Goal: Information Seeking & Learning: Learn about a topic

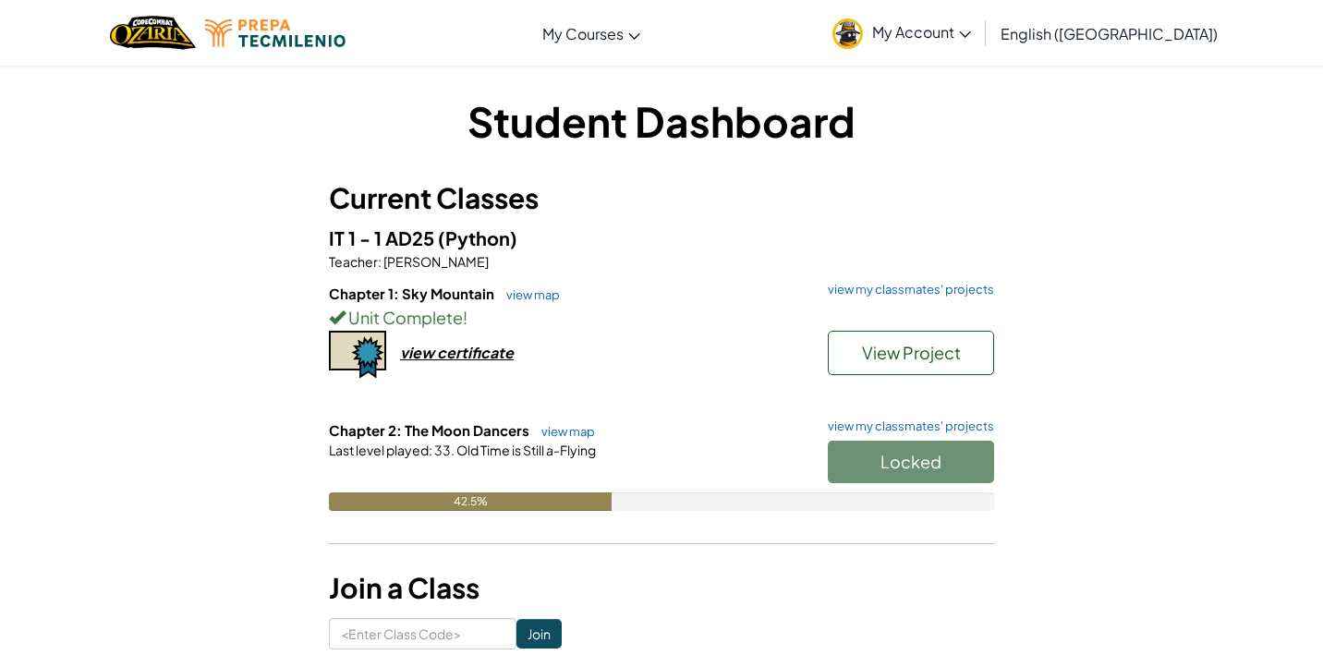
click at [897, 471] on div "Locked" at bounding box center [901, 467] width 185 height 52
click at [891, 459] on div "Locked" at bounding box center [901, 467] width 185 height 52
click at [569, 427] on link "view map" at bounding box center [563, 431] width 63 height 15
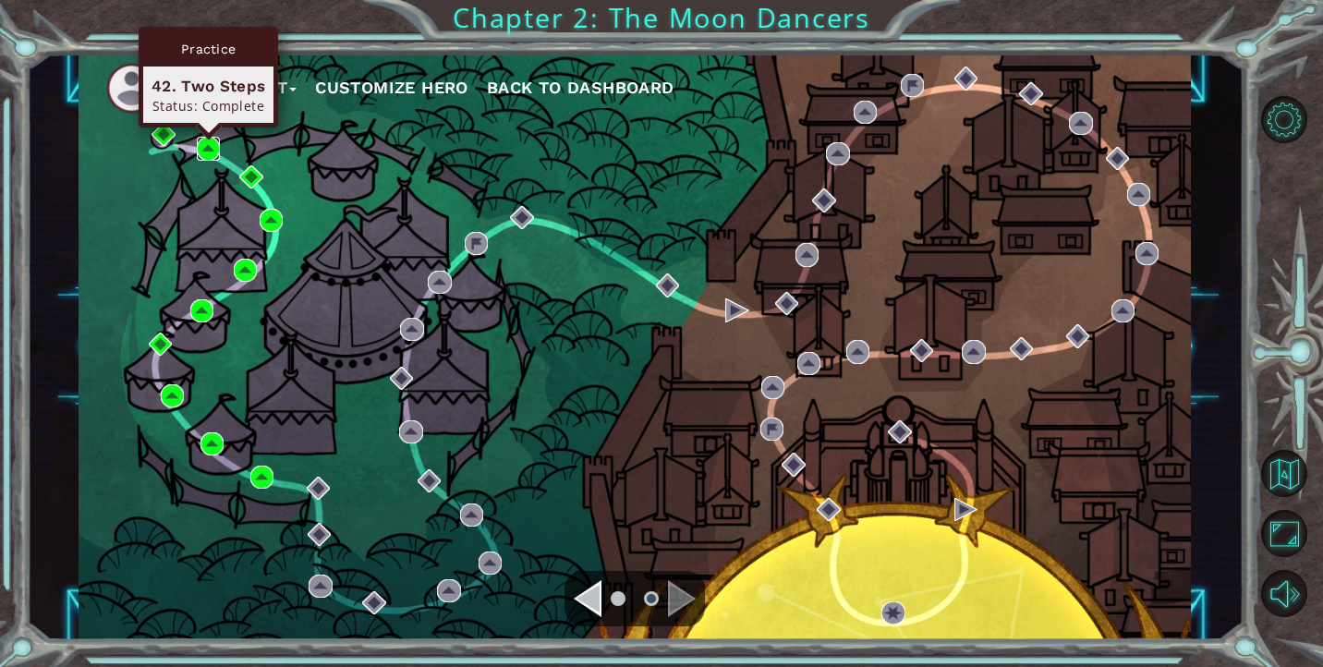
click at [214, 156] on img at bounding box center [208, 148] width 23 height 23
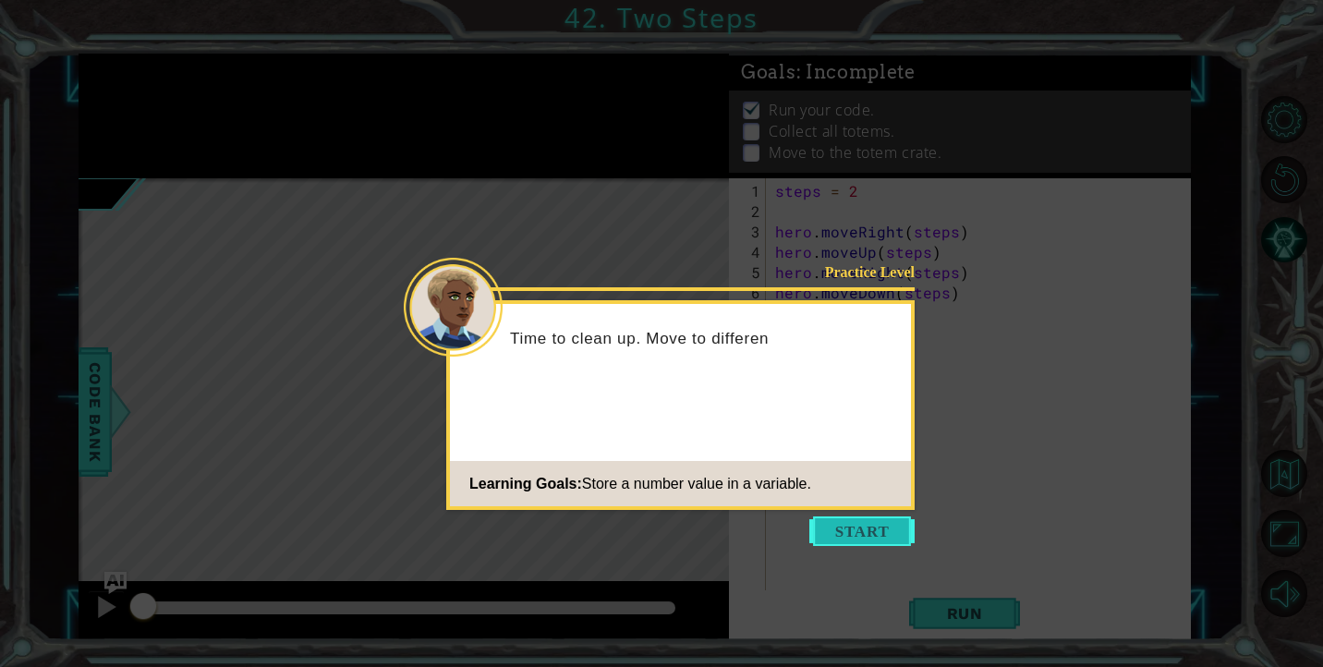
click at [863, 528] on button "Start" at bounding box center [861, 532] width 105 height 30
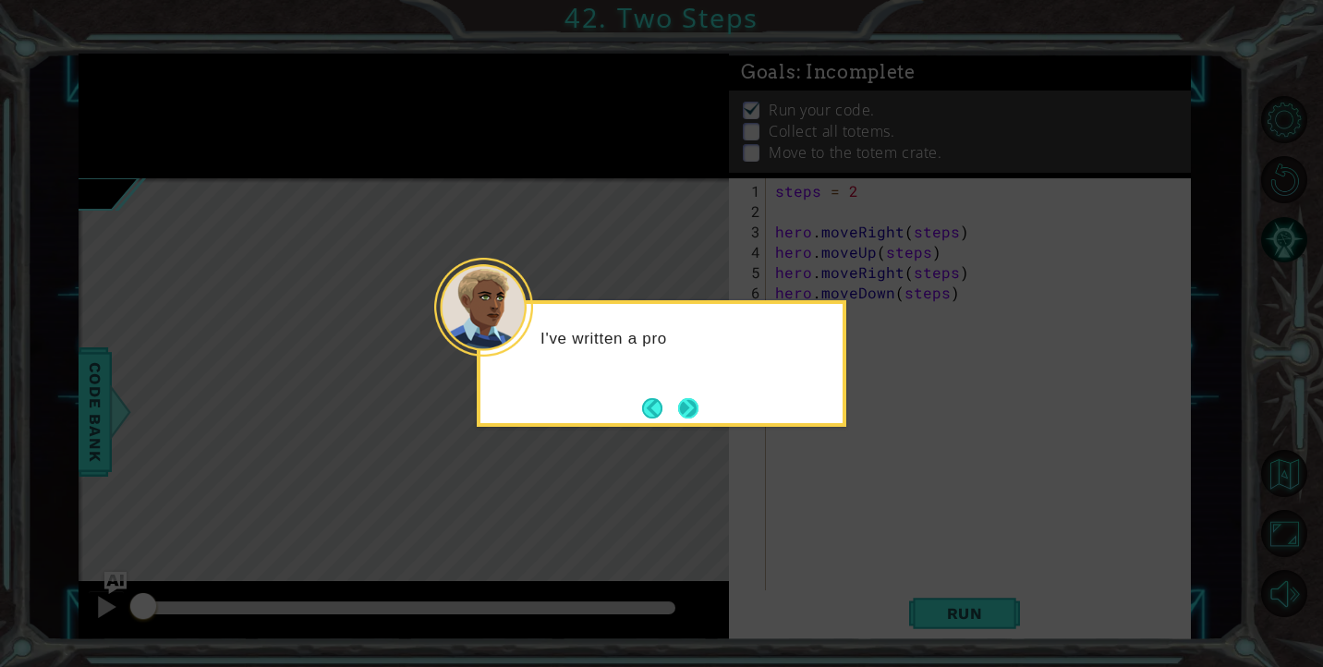
click at [678, 407] on button "Next" at bounding box center [688, 407] width 21 height 21
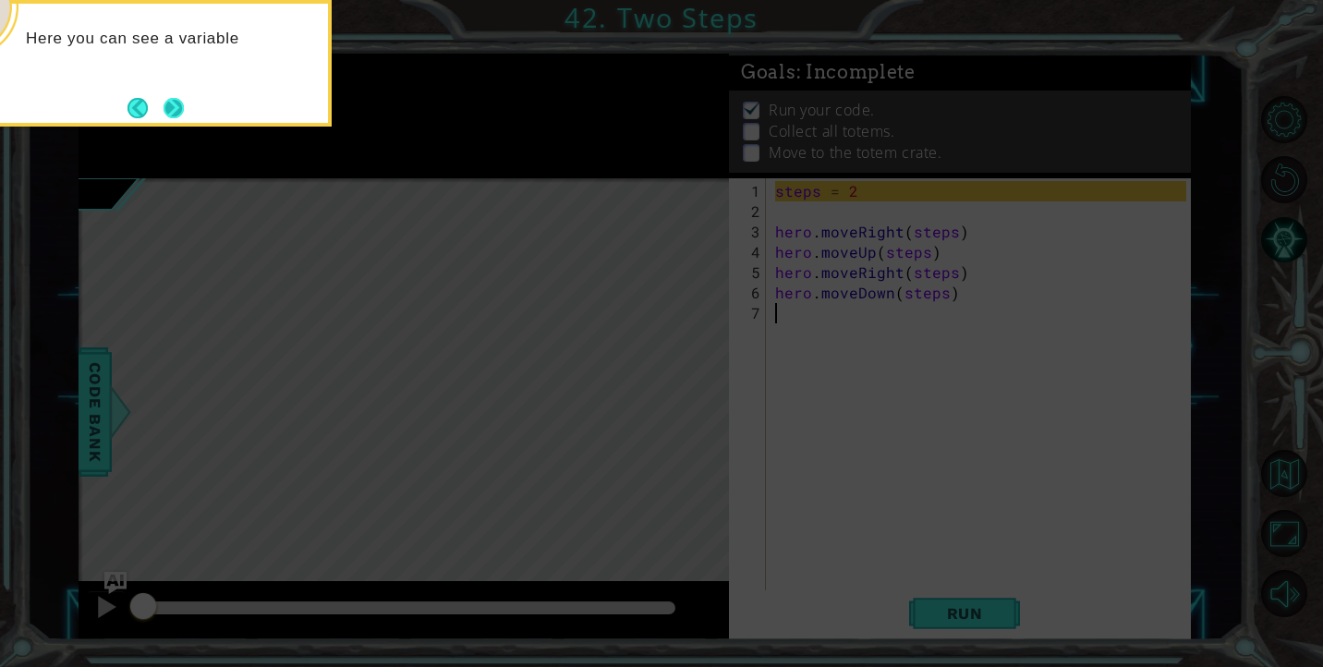
click at [185, 118] on button "Next" at bounding box center [174, 107] width 21 height 21
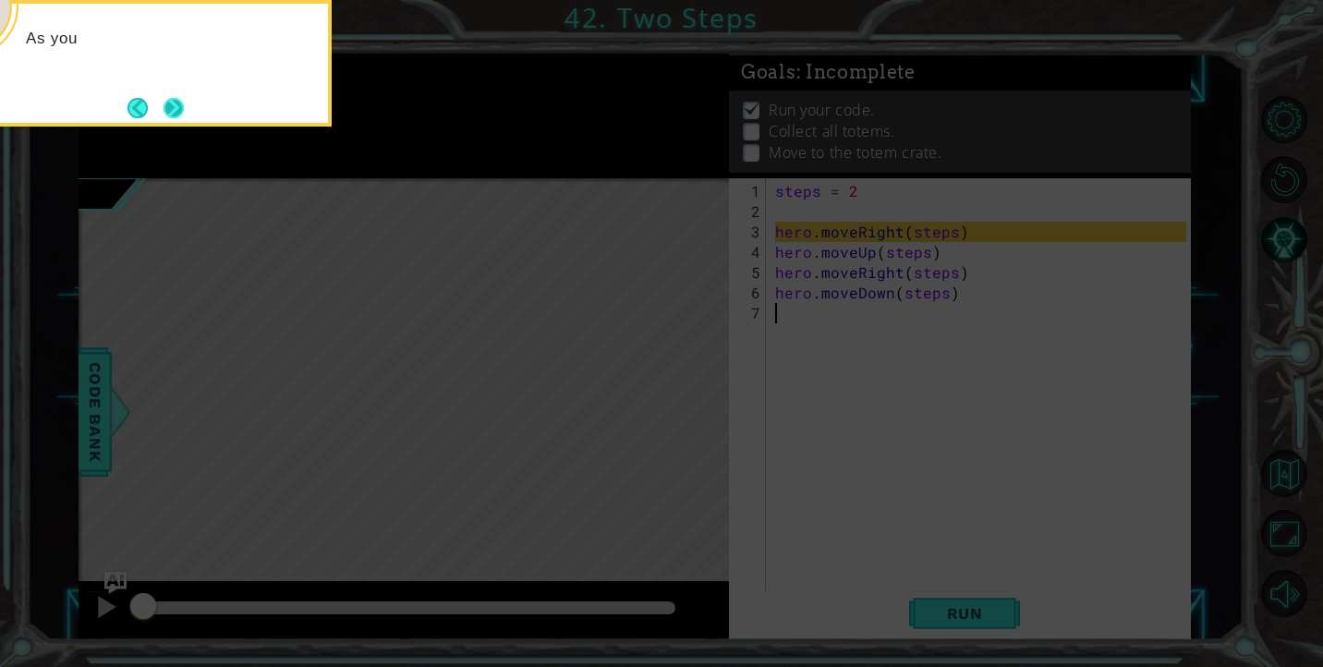
click at [180, 117] on button "Next" at bounding box center [173, 107] width 23 height 23
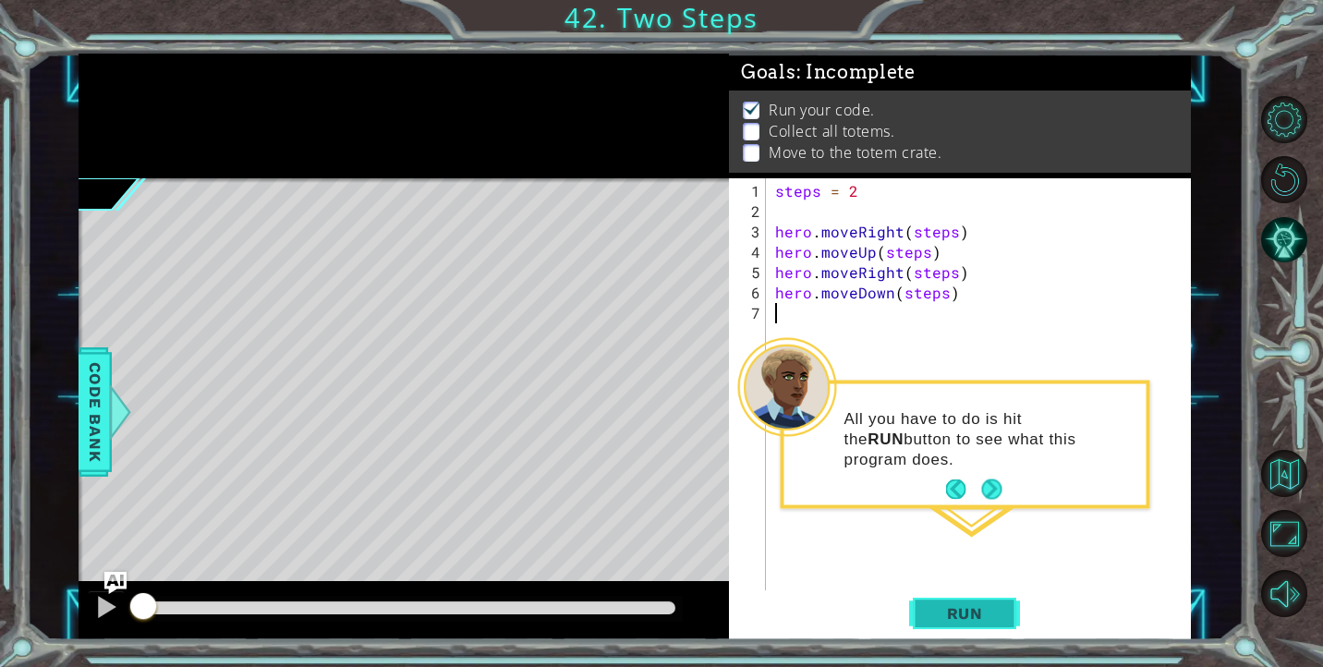
click at [951, 611] on span "Run" at bounding box center [965, 613] width 73 height 18
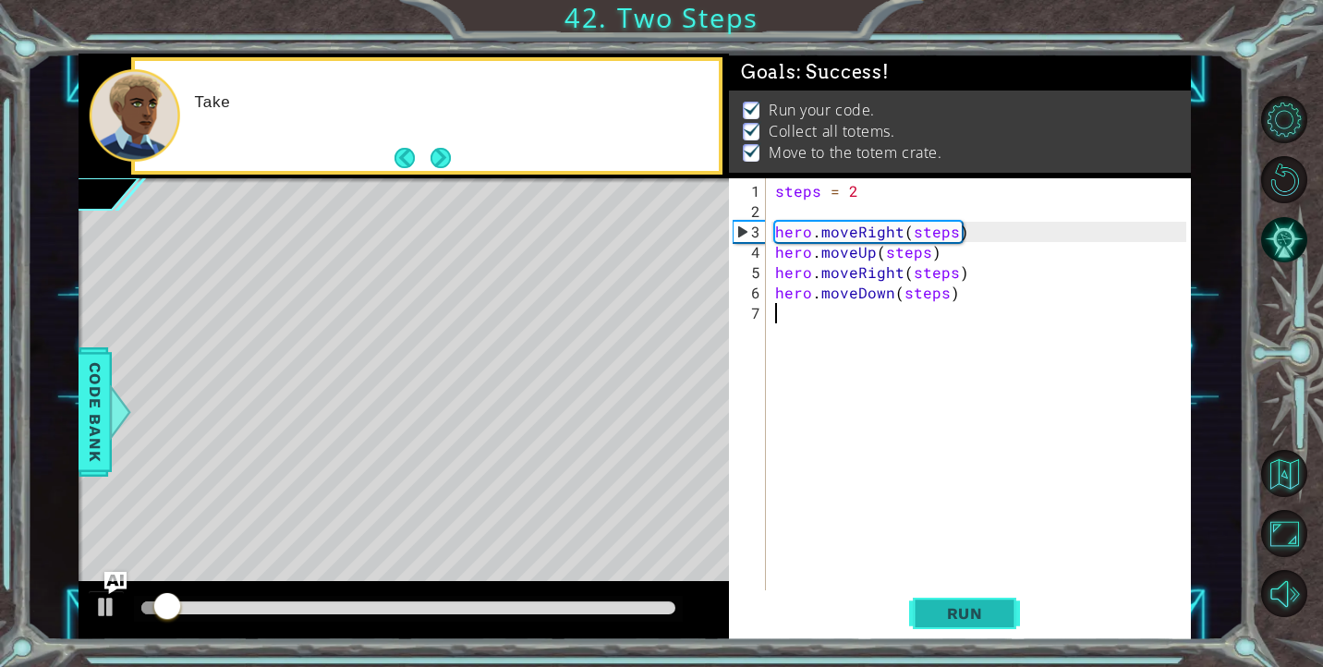
click at [951, 611] on span "Run" at bounding box center [965, 613] width 73 height 18
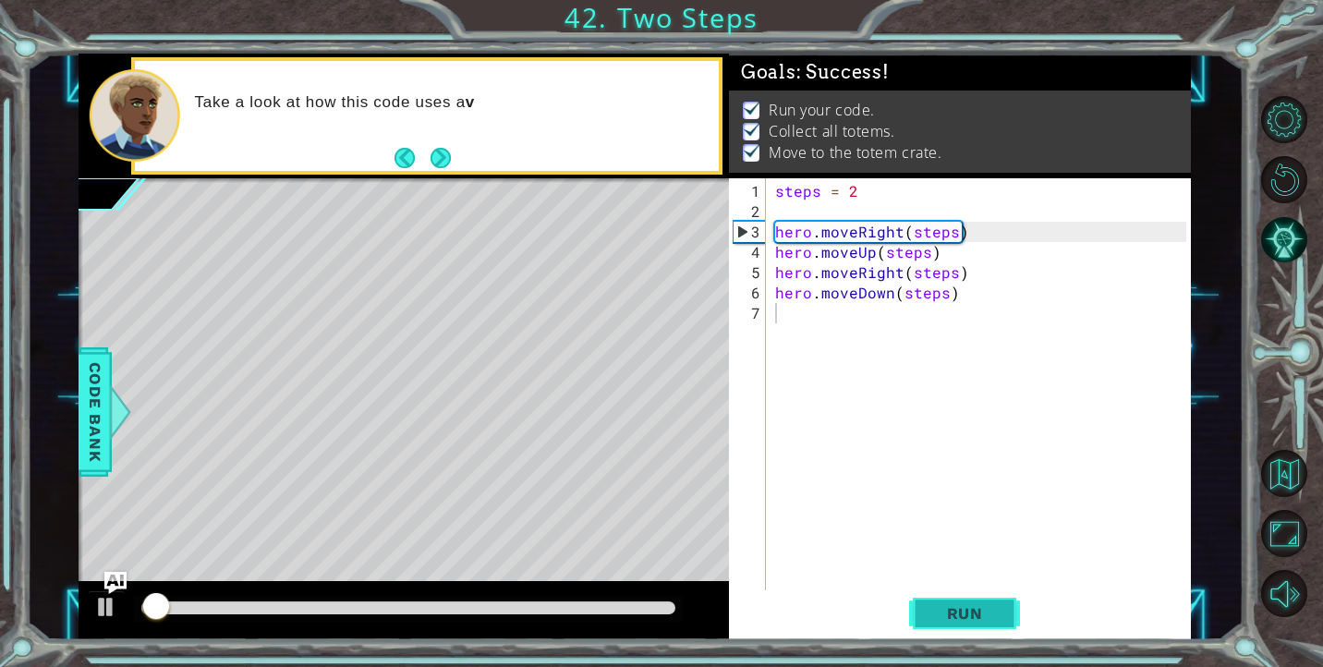
click at [951, 611] on span "Run" at bounding box center [965, 613] width 73 height 18
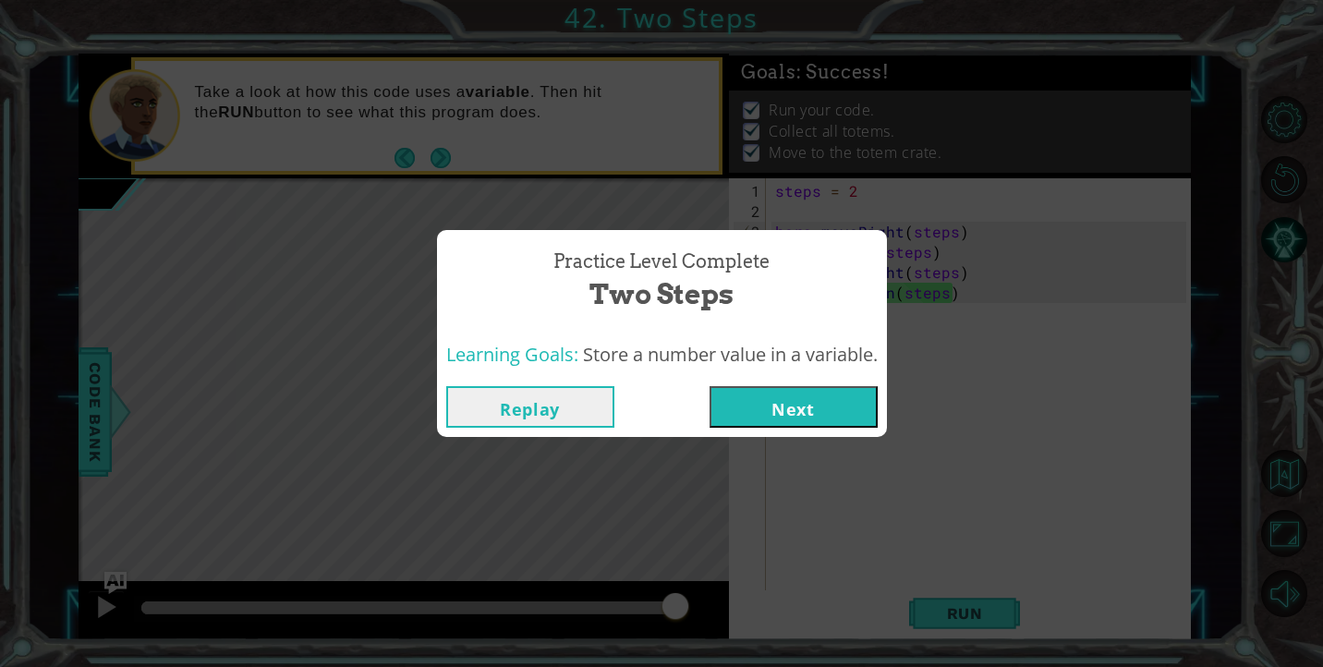
click at [812, 417] on button "Next" at bounding box center [794, 407] width 168 height 42
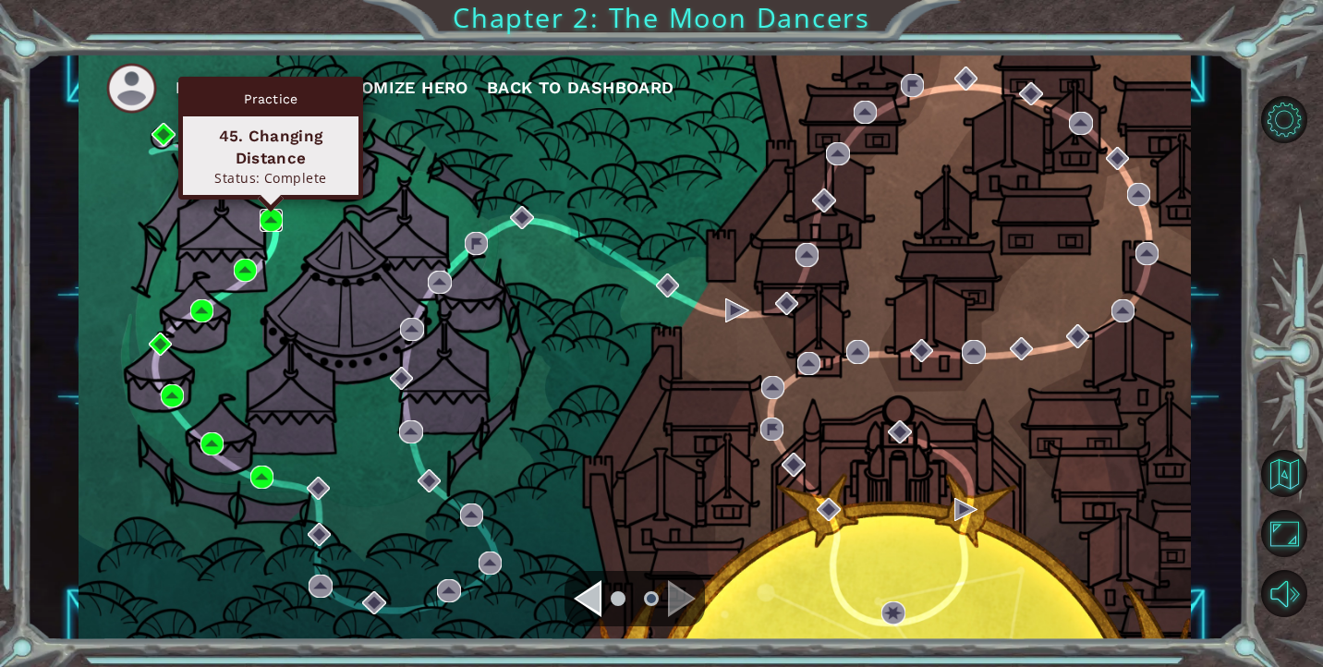
click at [273, 220] on img at bounding box center [271, 220] width 23 height 23
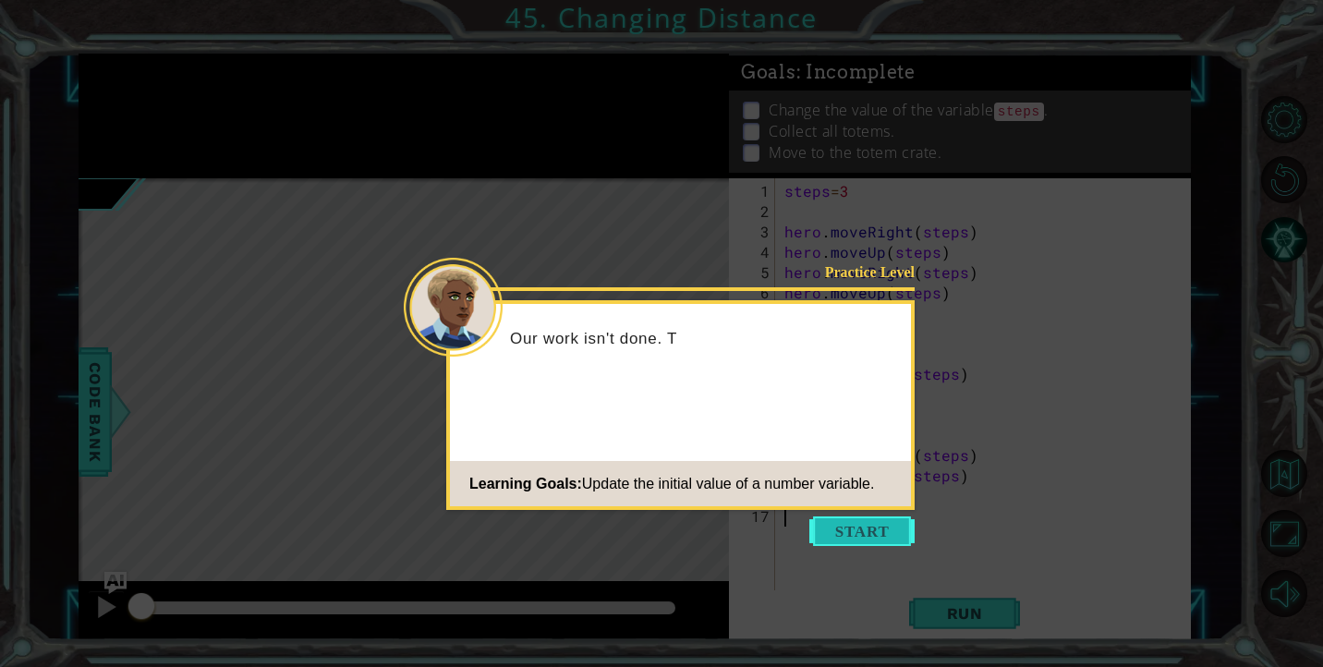
click at [830, 529] on button "Start" at bounding box center [861, 532] width 105 height 30
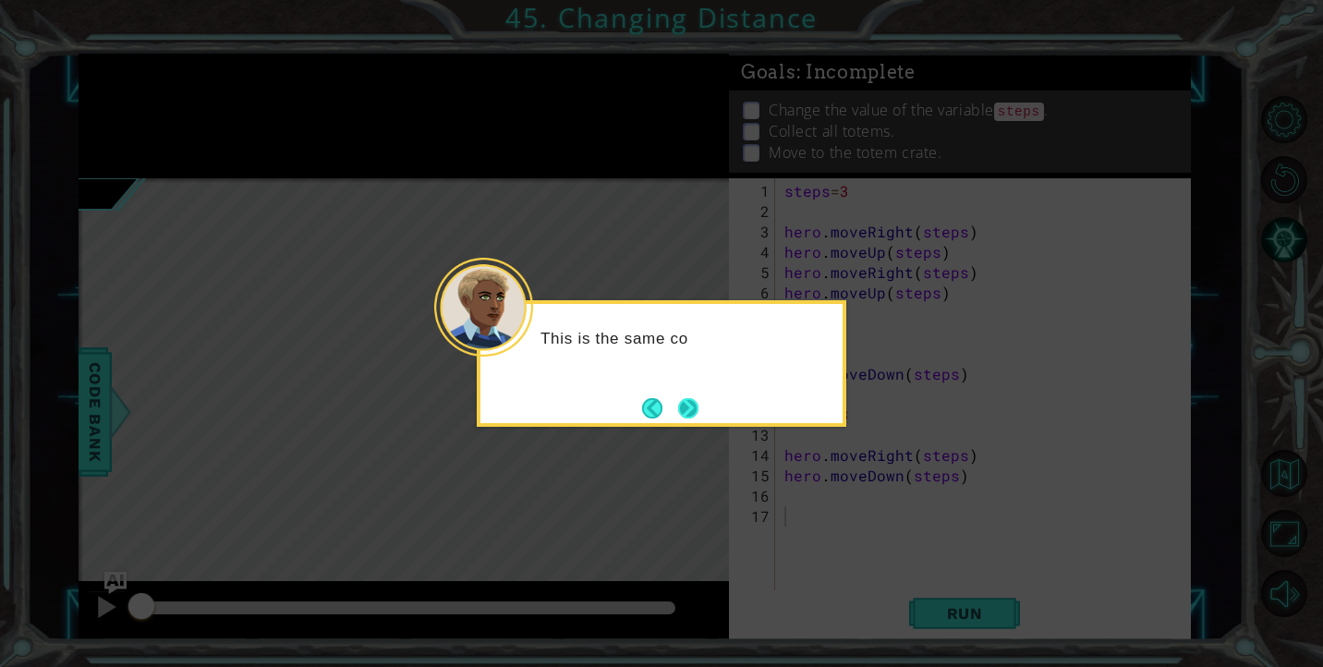
click at [700, 412] on button "Next" at bounding box center [688, 407] width 21 height 21
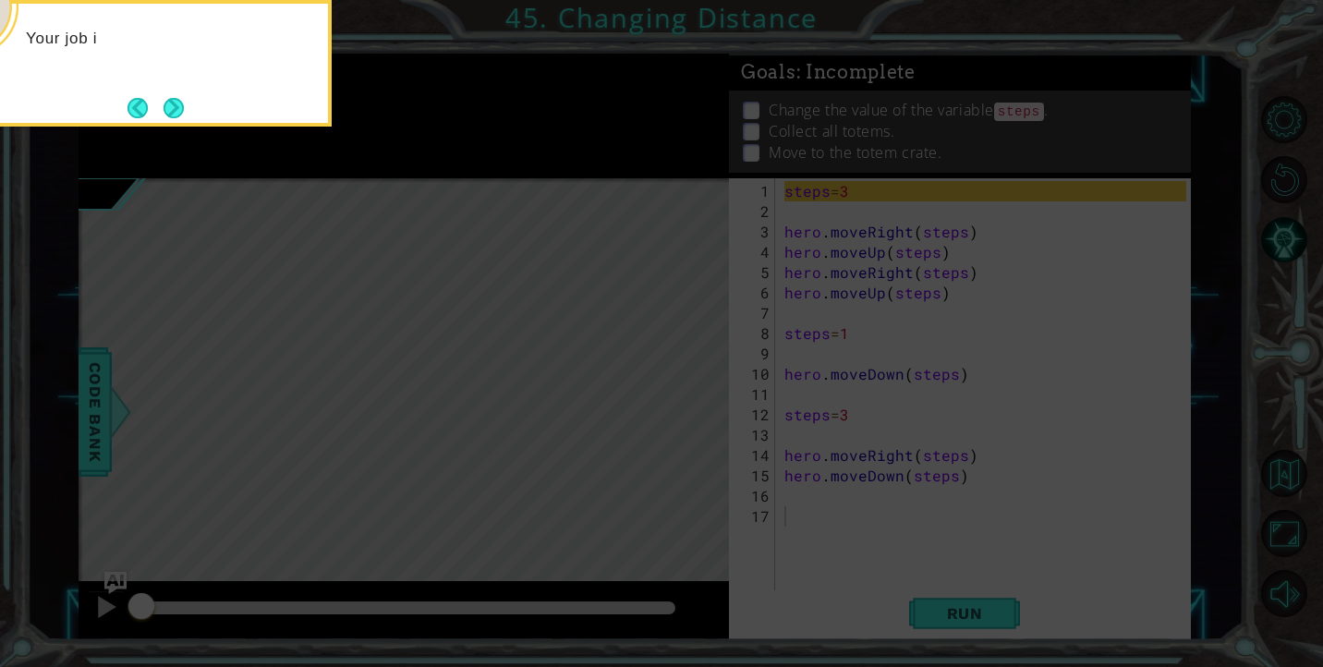
click at [628, 298] on icon at bounding box center [661, 99] width 1323 height 1135
click at [167, 100] on button "Next" at bounding box center [174, 108] width 20 height 20
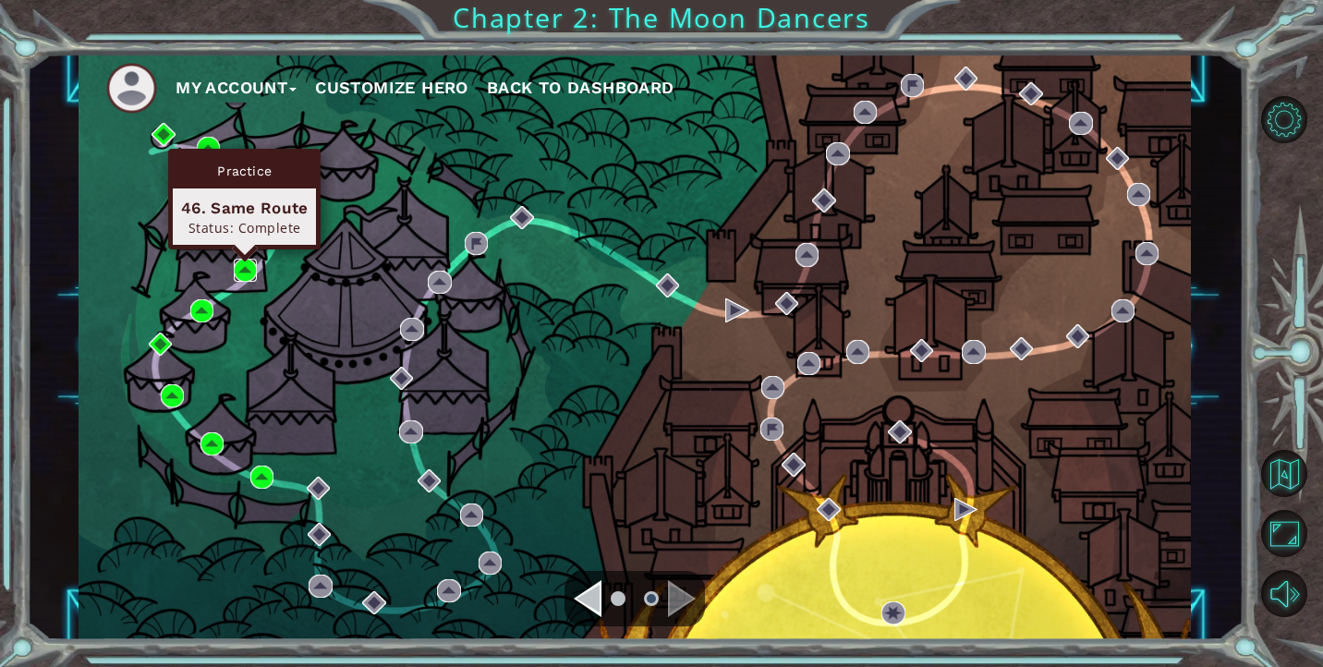
click at [248, 274] on img at bounding box center [245, 270] width 23 height 23
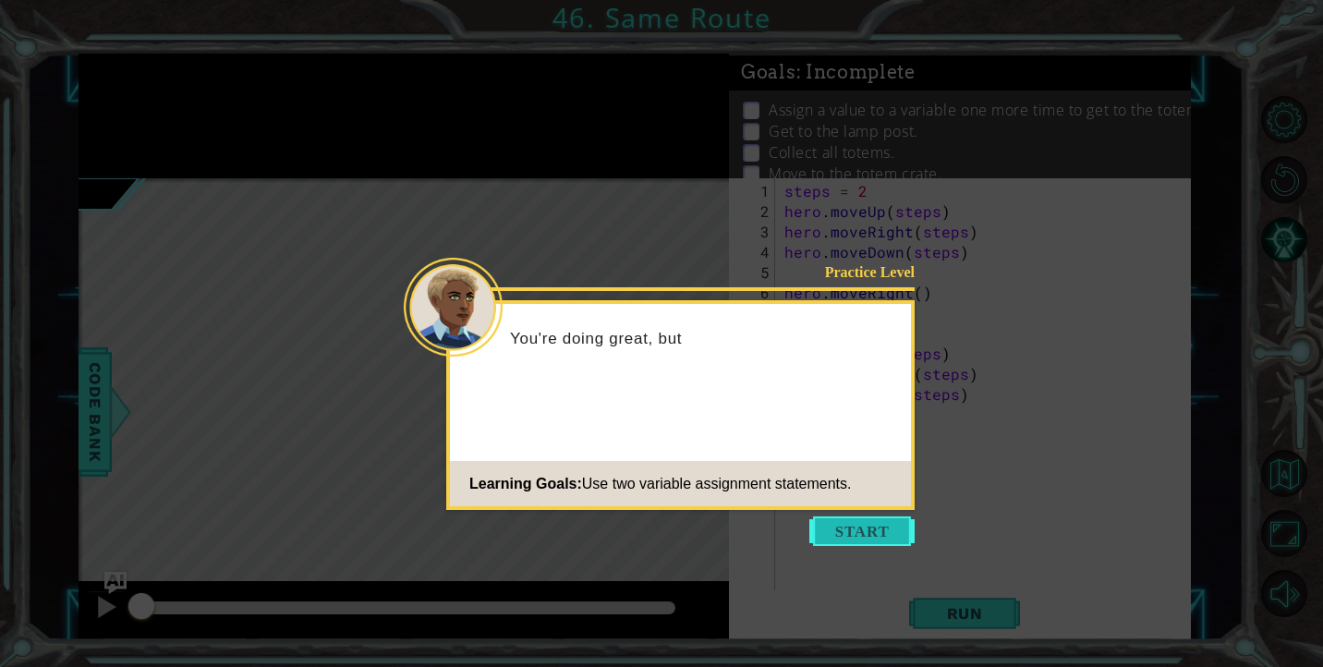
click at [867, 526] on button "Start" at bounding box center [861, 532] width 105 height 30
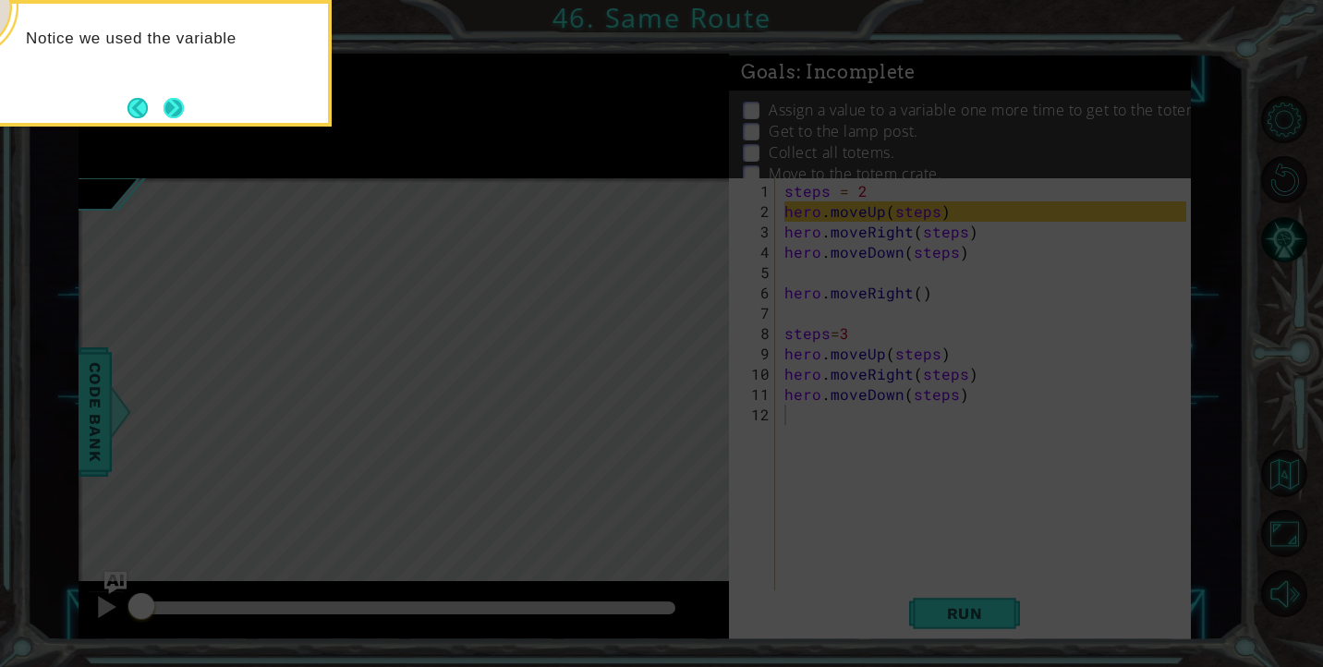
click at [167, 110] on button "Next" at bounding box center [174, 108] width 20 height 20
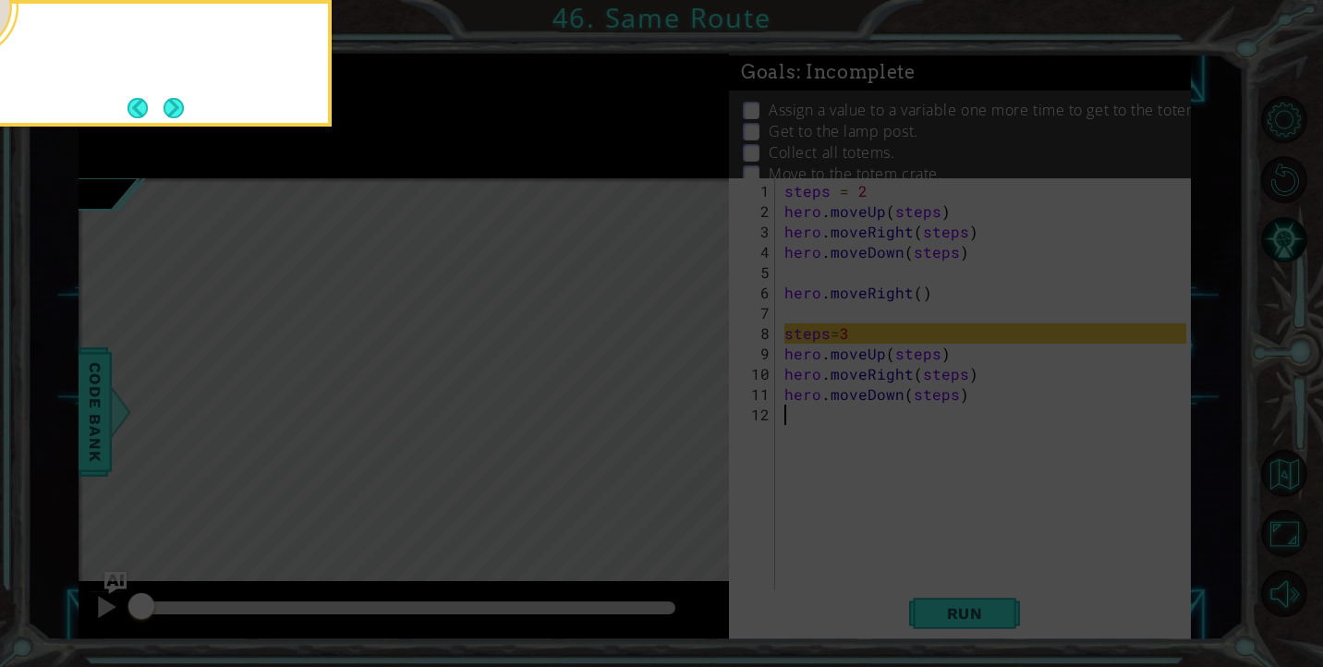
click at [167, 110] on button "Next" at bounding box center [174, 107] width 32 height 32
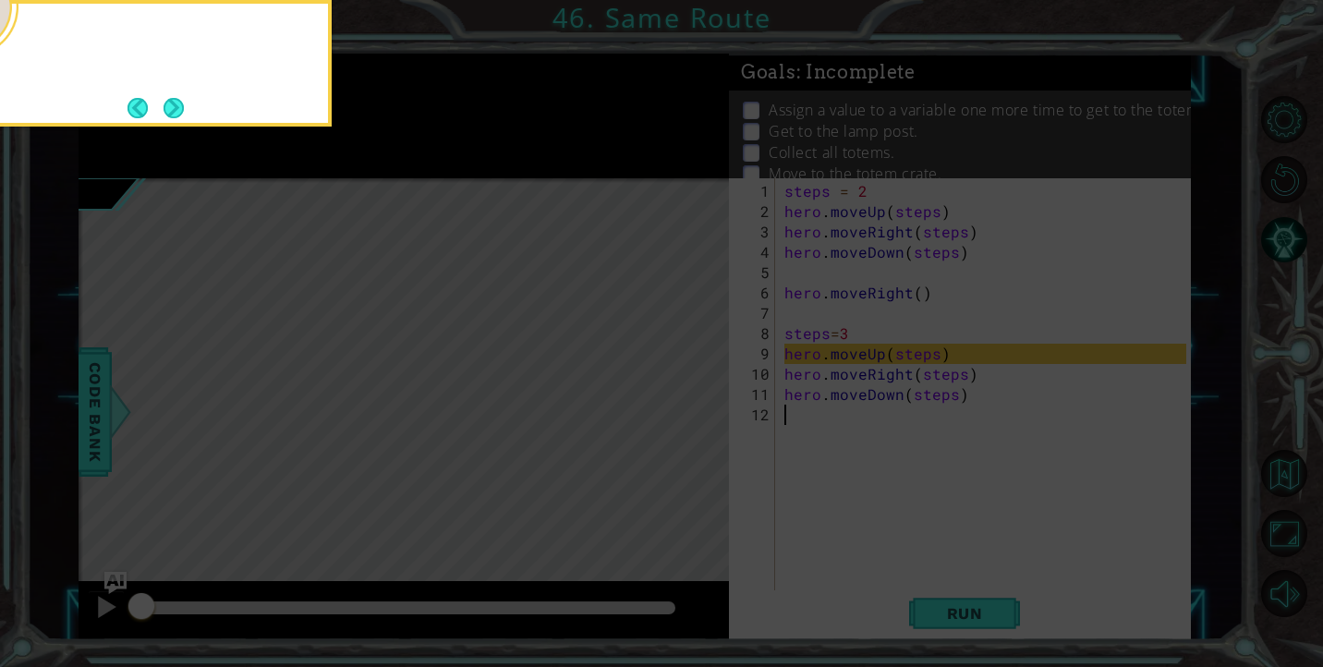
click at [167, 110] on button "Next" at bounding box center [174, 107] width 21 height 21
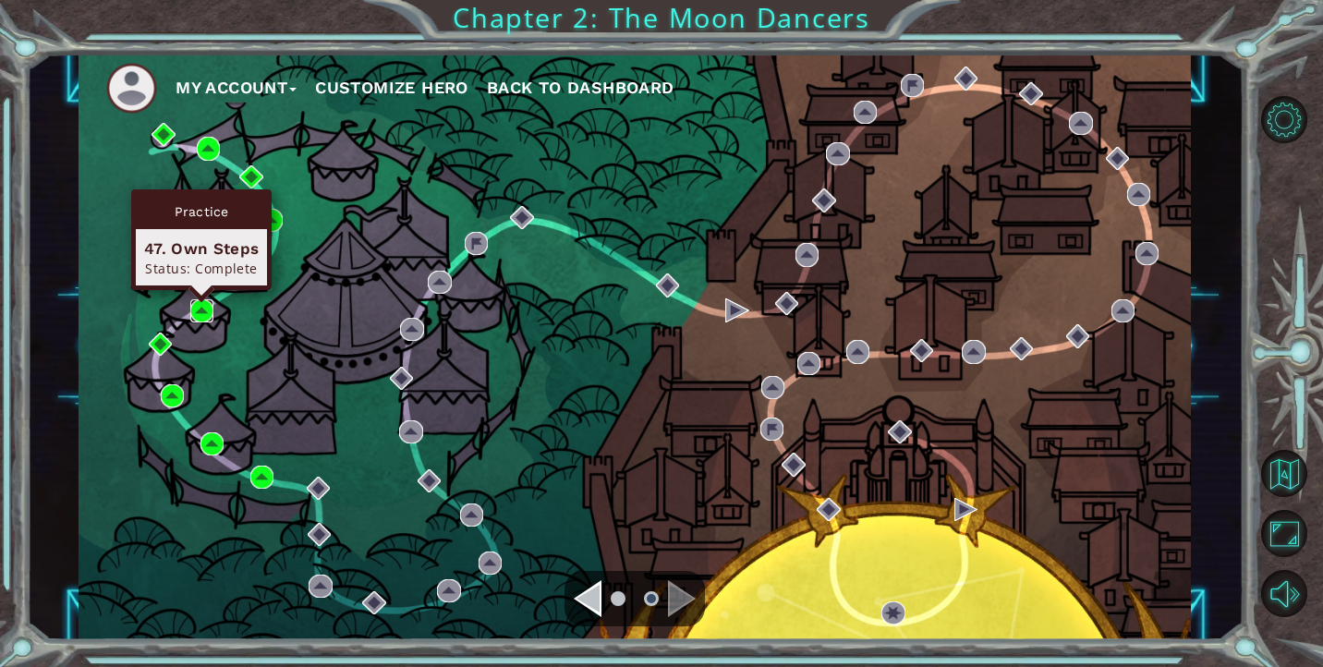
click at [203, 305] on img at bounding box center [201, 310] width 23 height 23
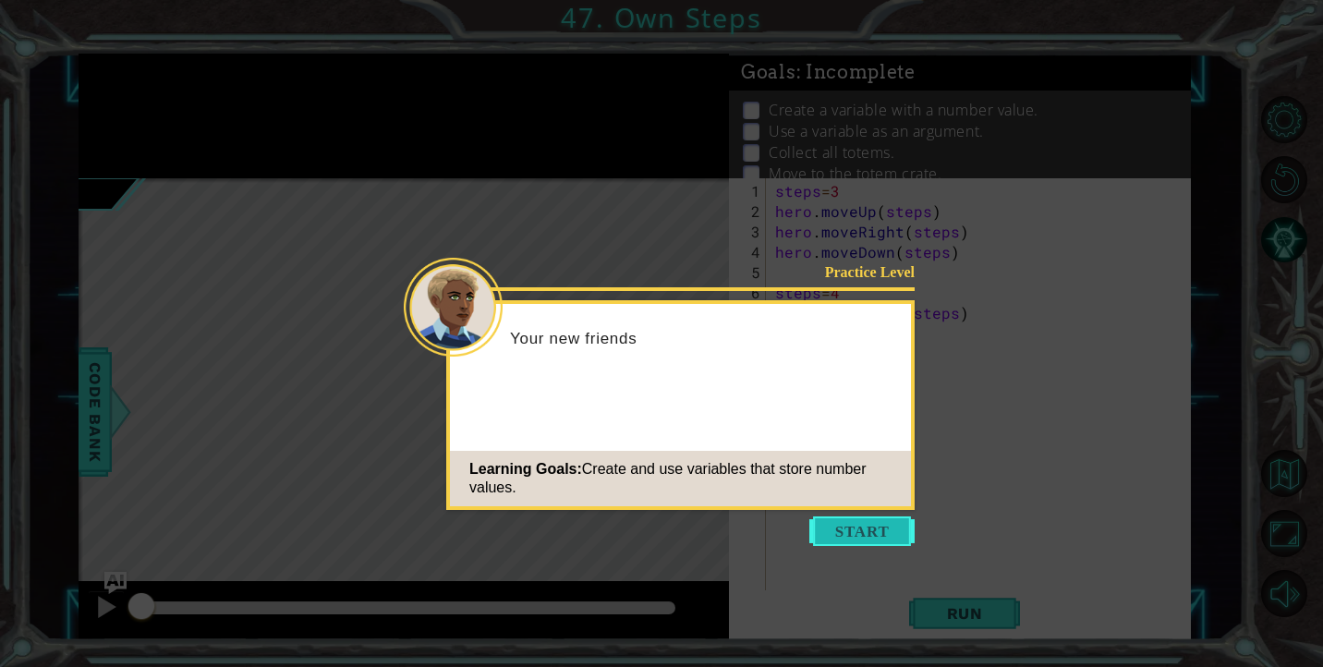
click at [864, 533] on button "Start" at bounding box center [861, 532] width 105 height 30
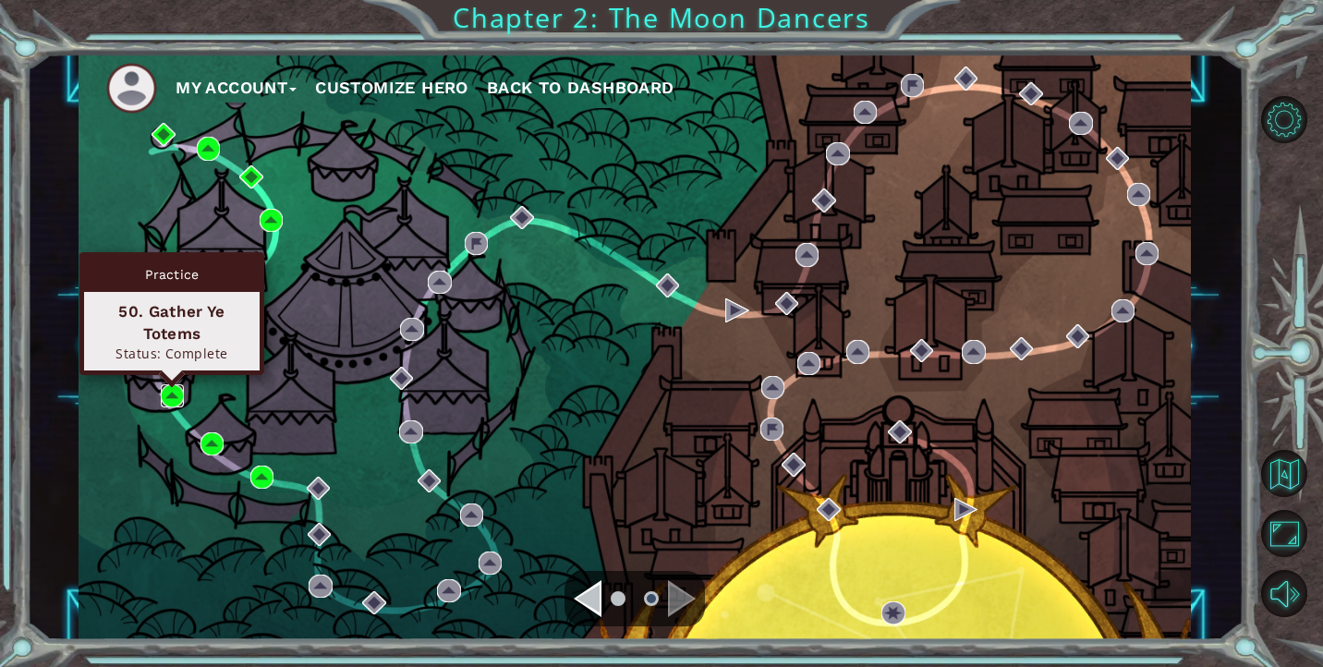
click at [174, 393] on img at bounding box center [172, 395] width 23 height 23
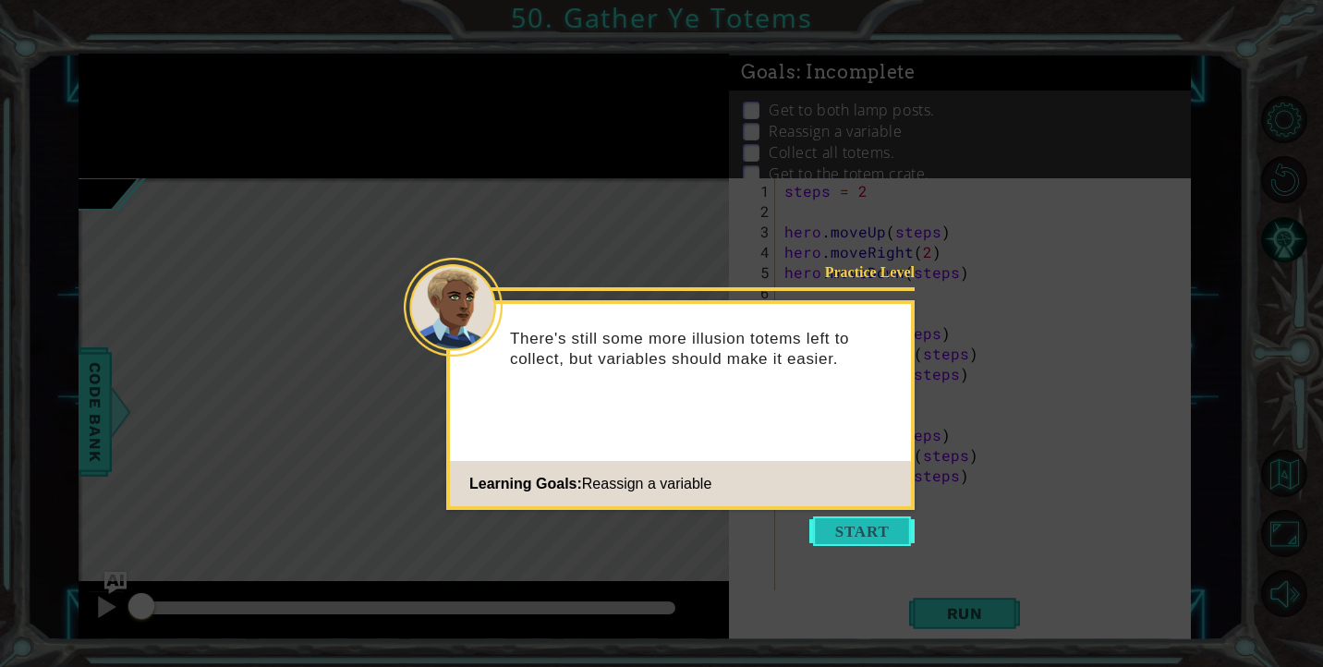
click at [870, 521] on button "Start" at bounding box center [861, 532] width 105 height 30
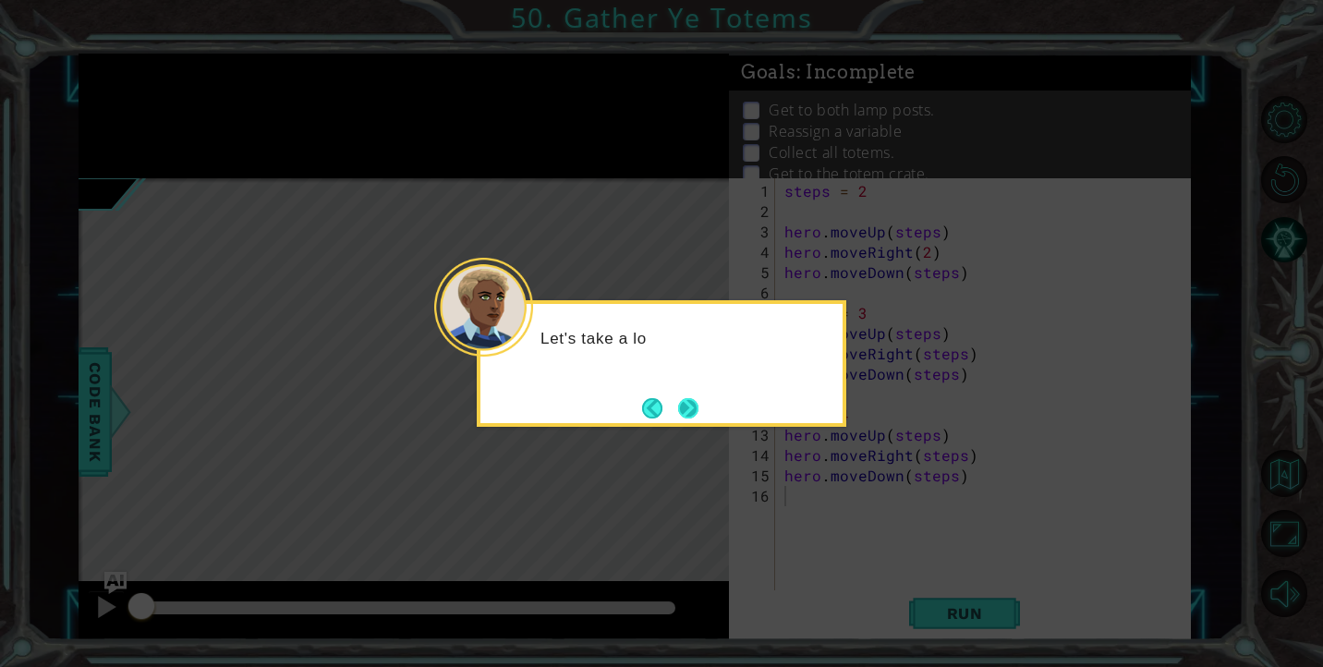
click at [689, 415] on button "Next" at bounding box center [688, 407] width 21 height 21
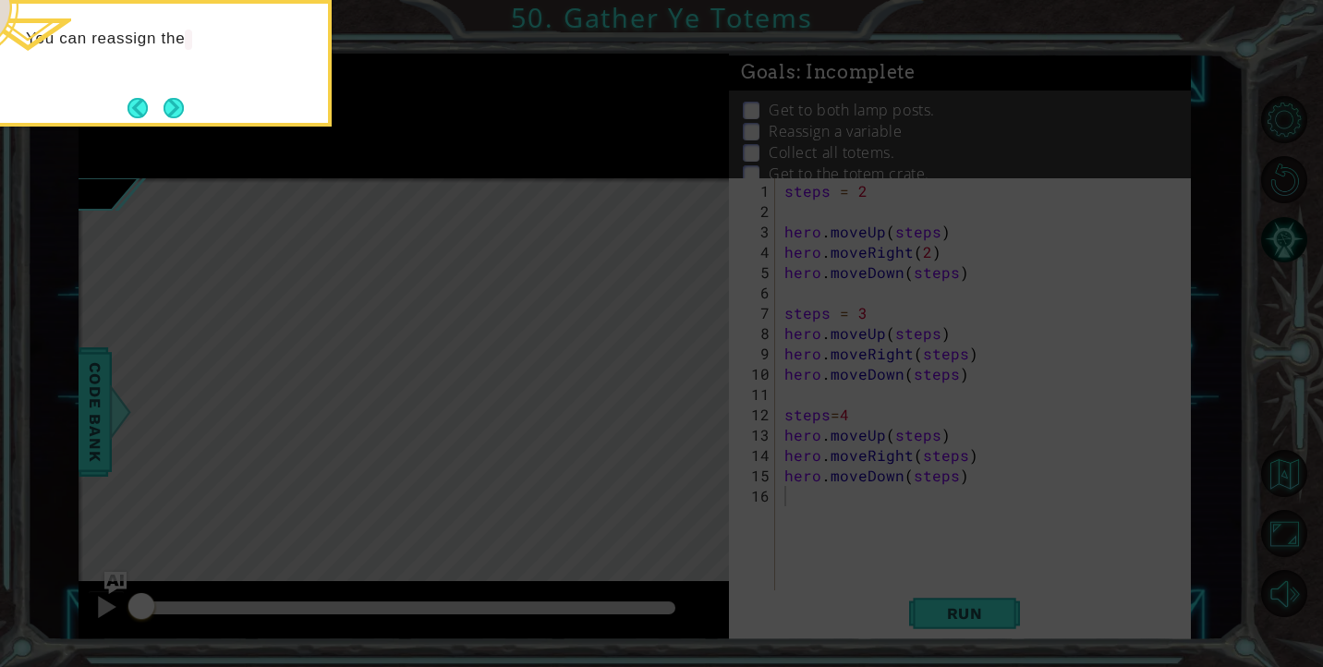
click at [191, 98] on div "You can reassign the" at bounding box center [147, 63] width 370 height 127
click at [168, 103] on button "Next" at bounding box center [173, 107] width 21 height 21
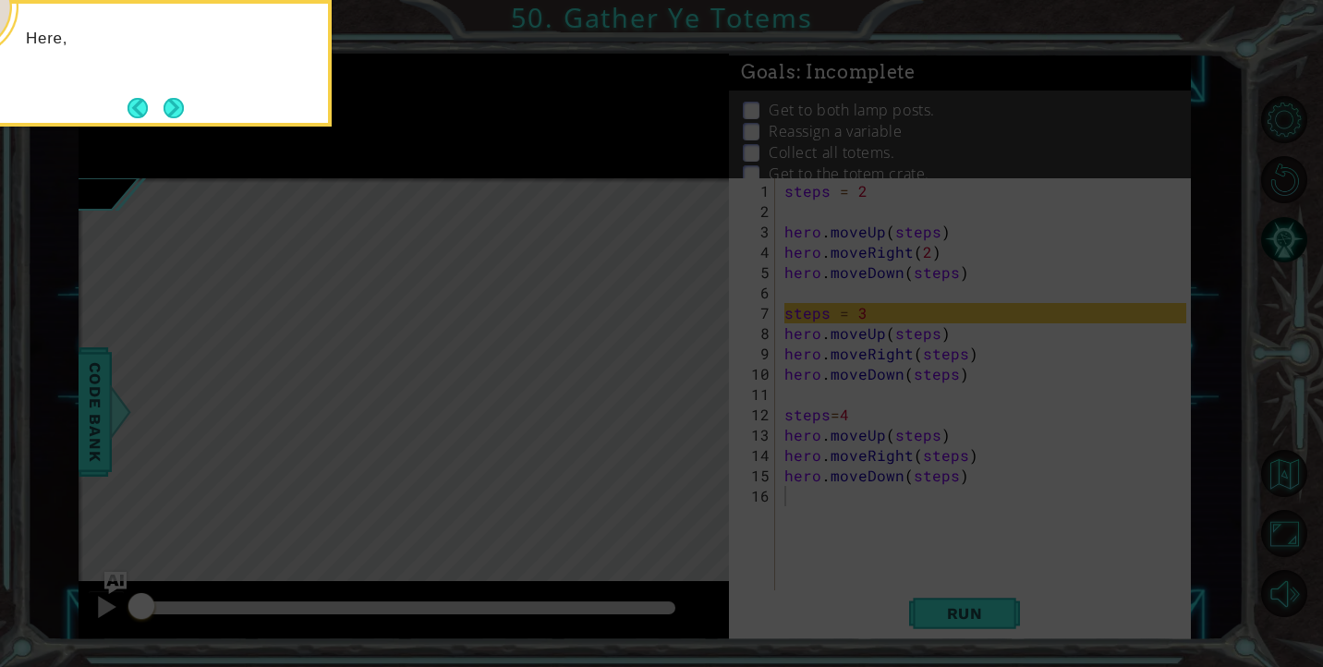
click at [168, 103] on button "Next" at bounding box center [174, 108] width 20 height 20
click at [168, 103] on button "Next" at bounding box center [174, 108] width 22 height 22
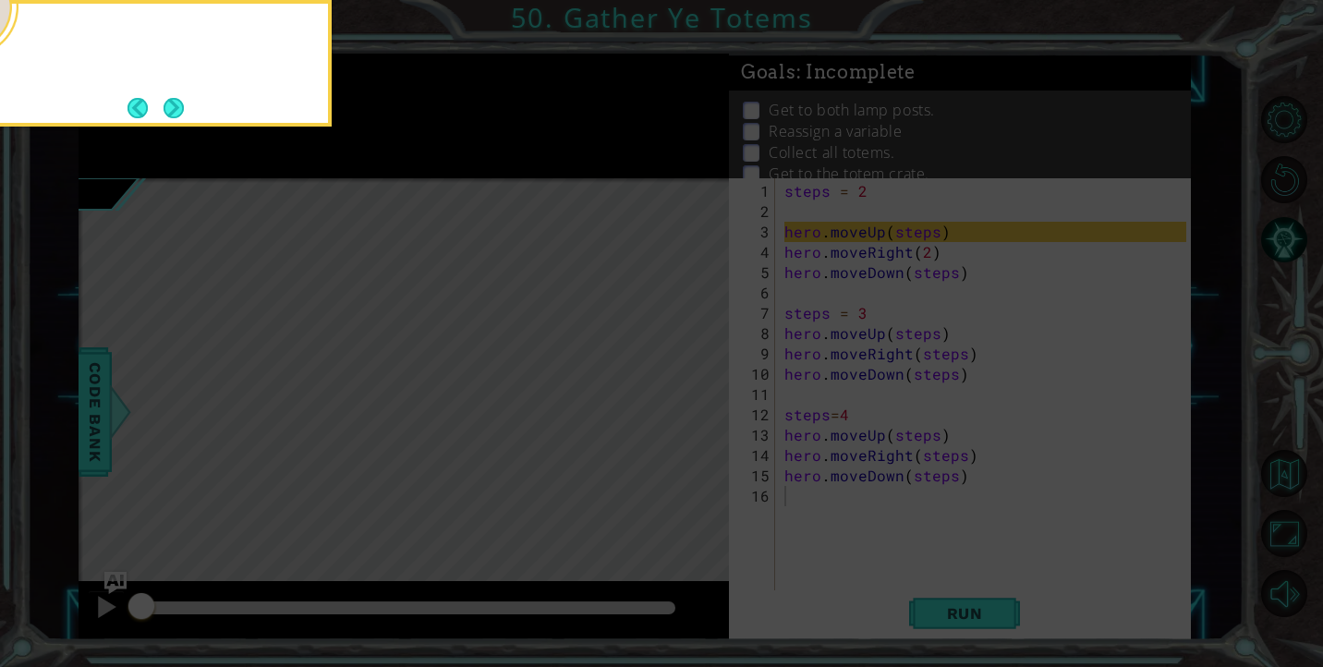
click at [168, 103] on button "Next" at bounding box center [174, 108] width 20 height 20
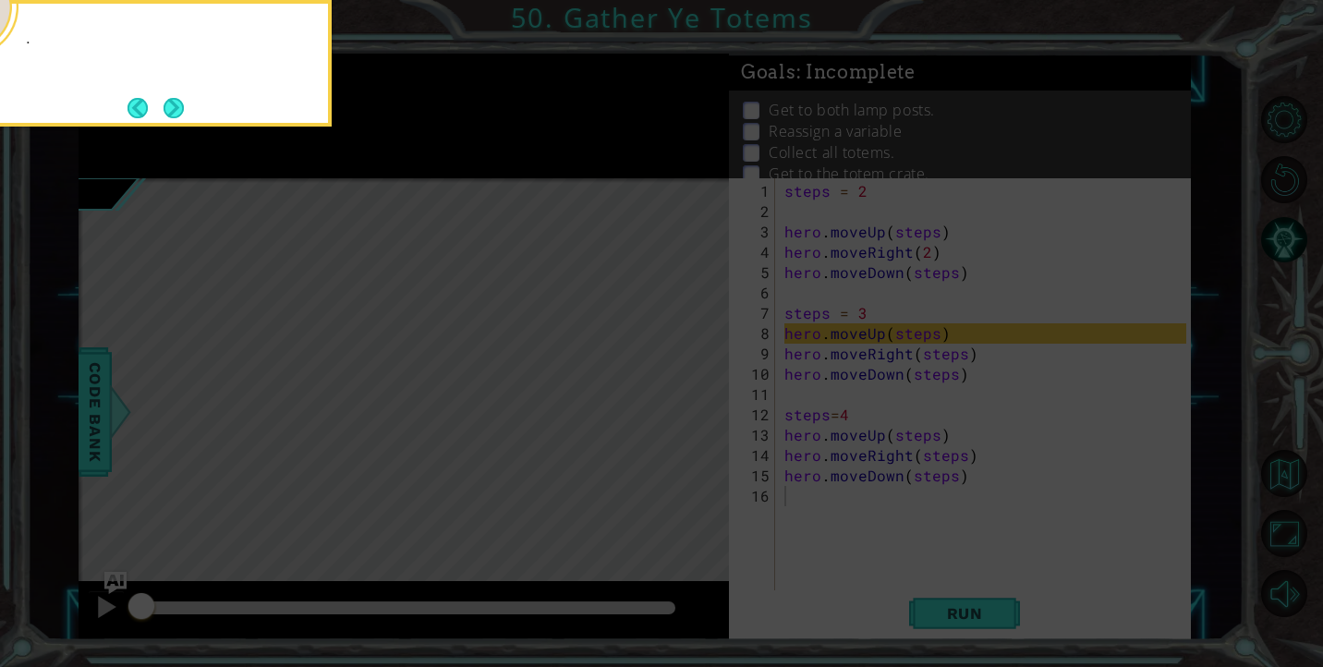
click at [168, 103] on button "Next" at bounding box center [173, 107] width 23 height 23
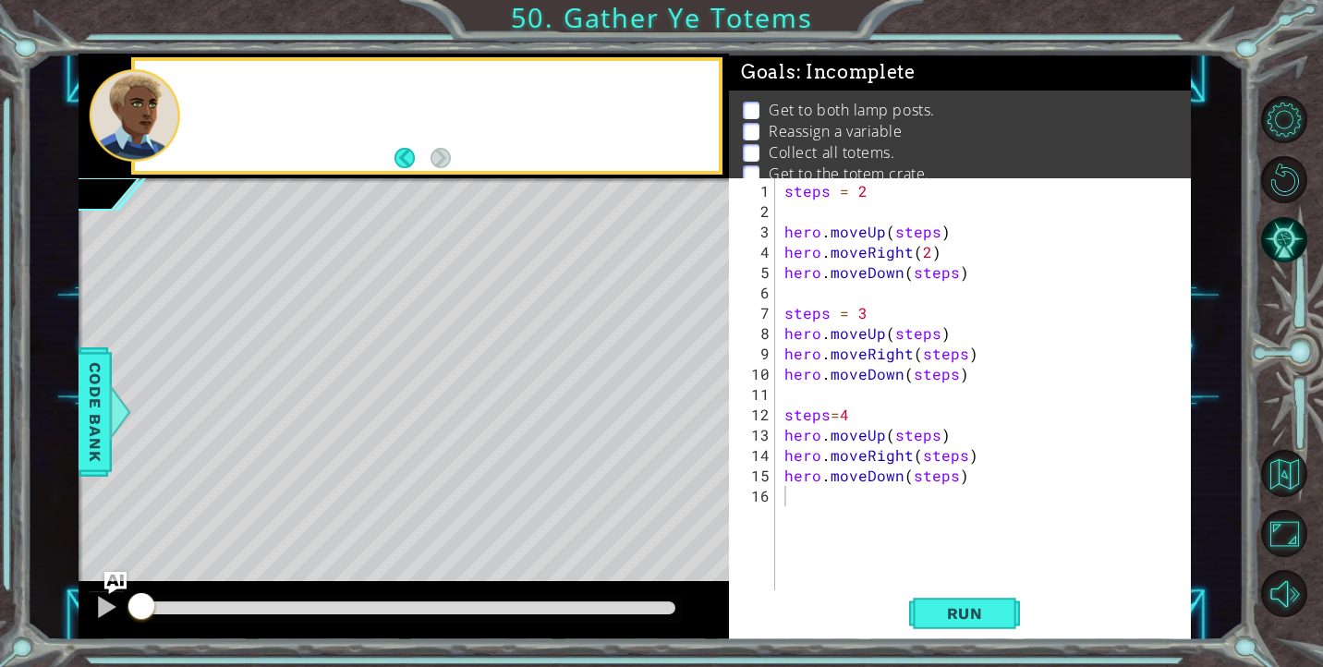
click at [168, 103] on div at bounding box center [134, 115] width 91 height 92
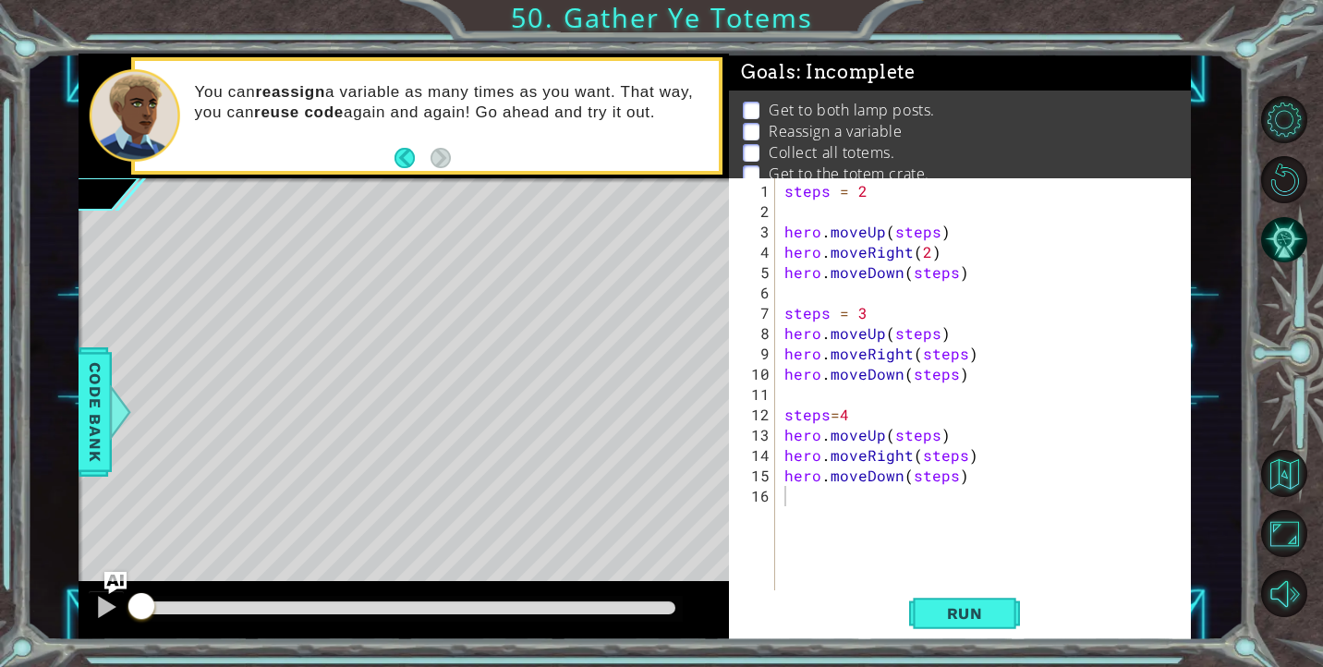
type textarea "hero.moveDown(steps)"
click at [949, 265] on div "steps = 2 hero . moveUp ( steps ) hero . moveRight ( 2 ) hero . moveDown ( step…" at bounding box center [988, 415] width 415 height 468
click at [797, 213] on div "steps = 2 hero . moveUp ( steps ) hero . moveRight ( 2 ) hero . moveDown ( step…" at bounding box center [988, 415] width 415 height 468
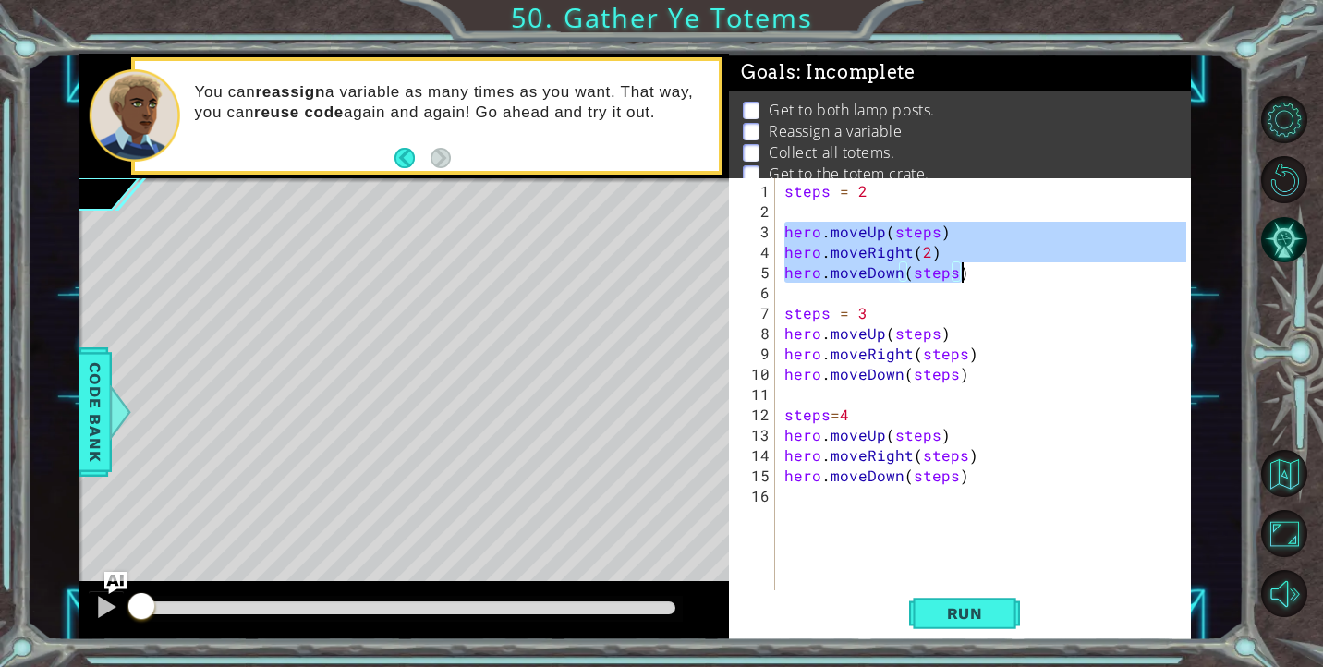
drag, startPoint x: 785, startPoint y: 228, endPoint x: 1044, endPoint y: 284, distance: 265.5
click at [1044, 284] on div "steps = 2 hero . moveUp ( steps ) hero . moveRight ( 2 ) hero . moveDown ( step…" at bounding box center [988, 415] width 415 height 468
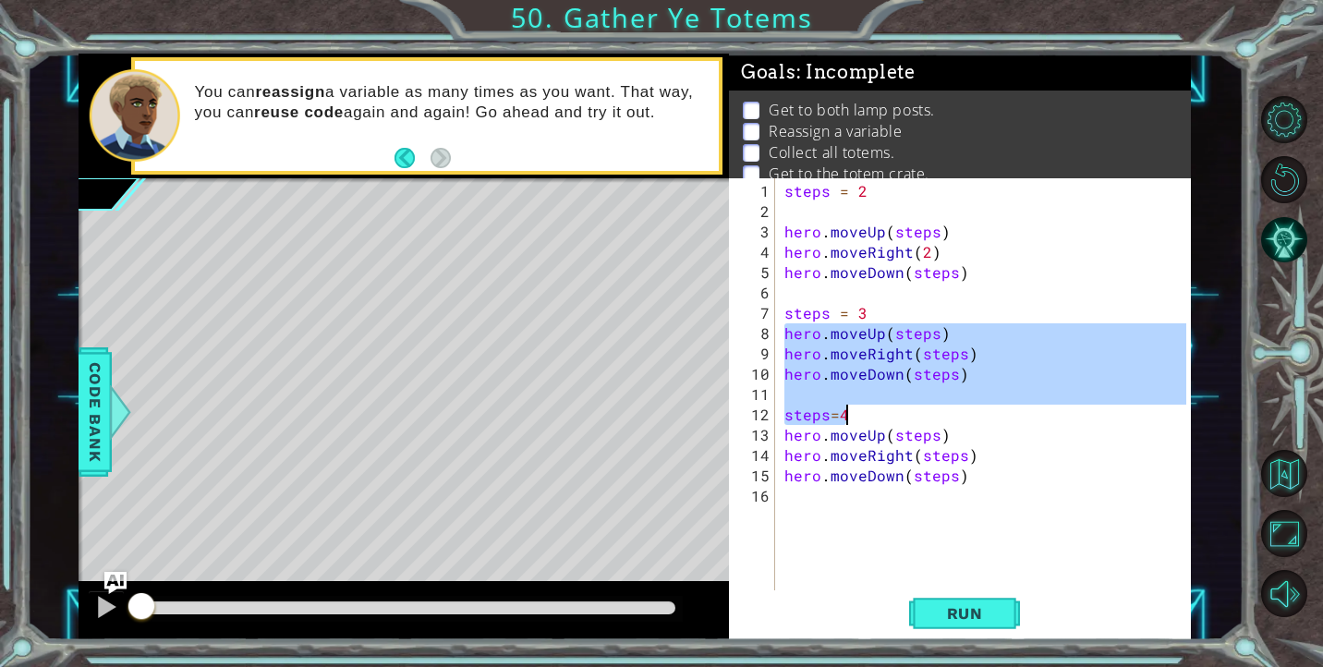
drag, startPoint x: 786, startPoint y: 327, endPoint x: 1001, endPoint y: 406, distance: 228.3
click at [1001, 406] on div "steps = 2 hero . moveUp ( steps ) hero . moveRight ( 2 ) hero . moveDown ( step…" at bounding box center [988, 415] width 415 height 468
click at [955, 410] on div "steps = 2 hero . moveUp ( steps ) hero . moveRight ( 2 ) hero . moveDown ( step…" at bounding box center [988, 415] width 415 height 468
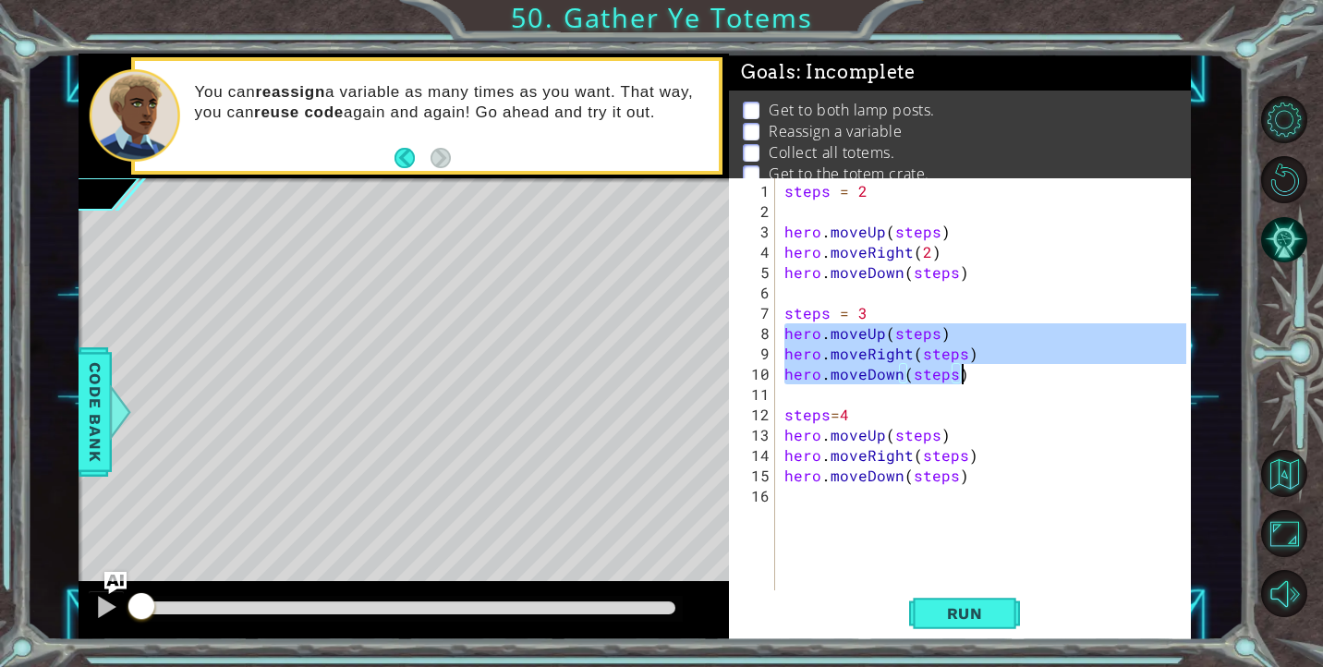
drag, startPoint x: 787, startPoint y: 336, endPoint x: 967, endPoint y: 377, distance: 184.7
click at [967, 377] on div "steps = 2 hero . moveUp ( steps ) hero . moveRight ( 2 ) hero . moveDown ( step…" at bounding box center [988, 415] width 415 height 468
click at [794, 414] on div "steps = 2 hero . moveUp ( steps ) hero . moveRight ( 2 ) hero . moveDown ( step…" at bounding box center [988, 415] width 415 height 468
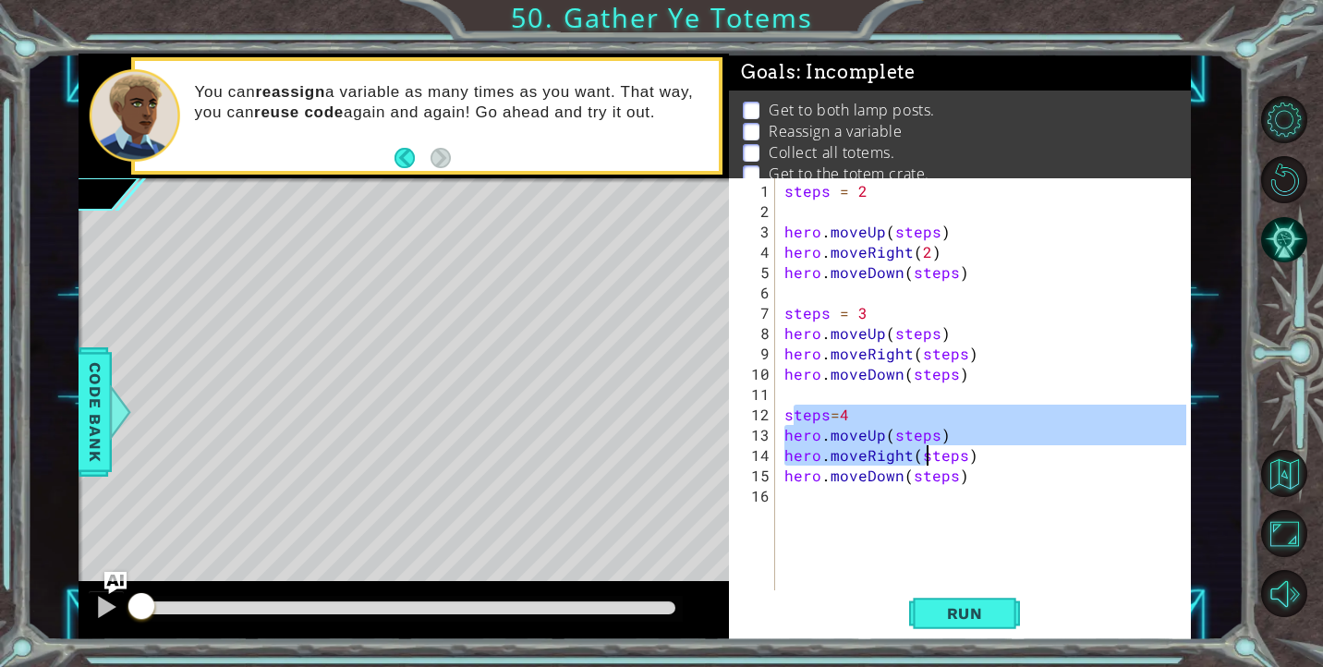
drag, startPoint x: 791, startPoint y: 414, endPoint x: 956, endPoint y: 472, distance: 175.4
click at [956, 472] on div "steps = 2 hero . moveUp ( steps ) hero . moveRight ( 2 ) hero . moveDown ( step…" at bounding box center [988, 415] width 415 height 468
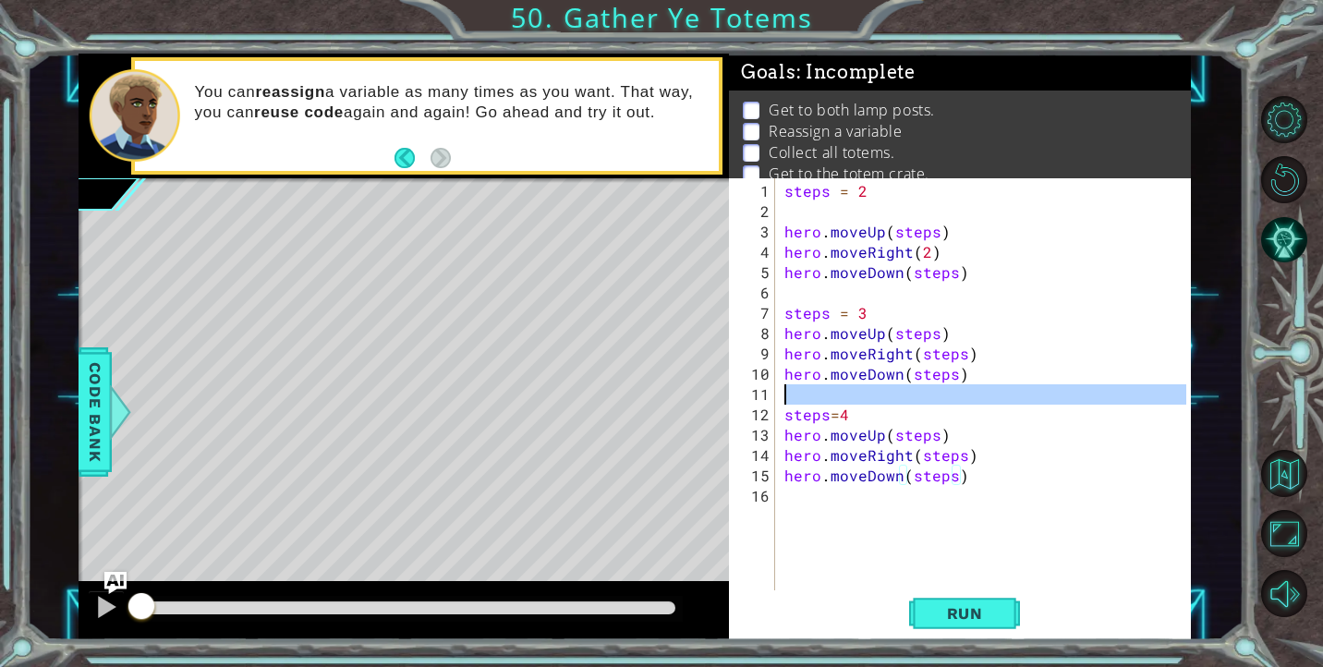
click at [758, 391] on div "11" at bounding box center [754, 394] width 43 height 20
type textarea "steps=4"
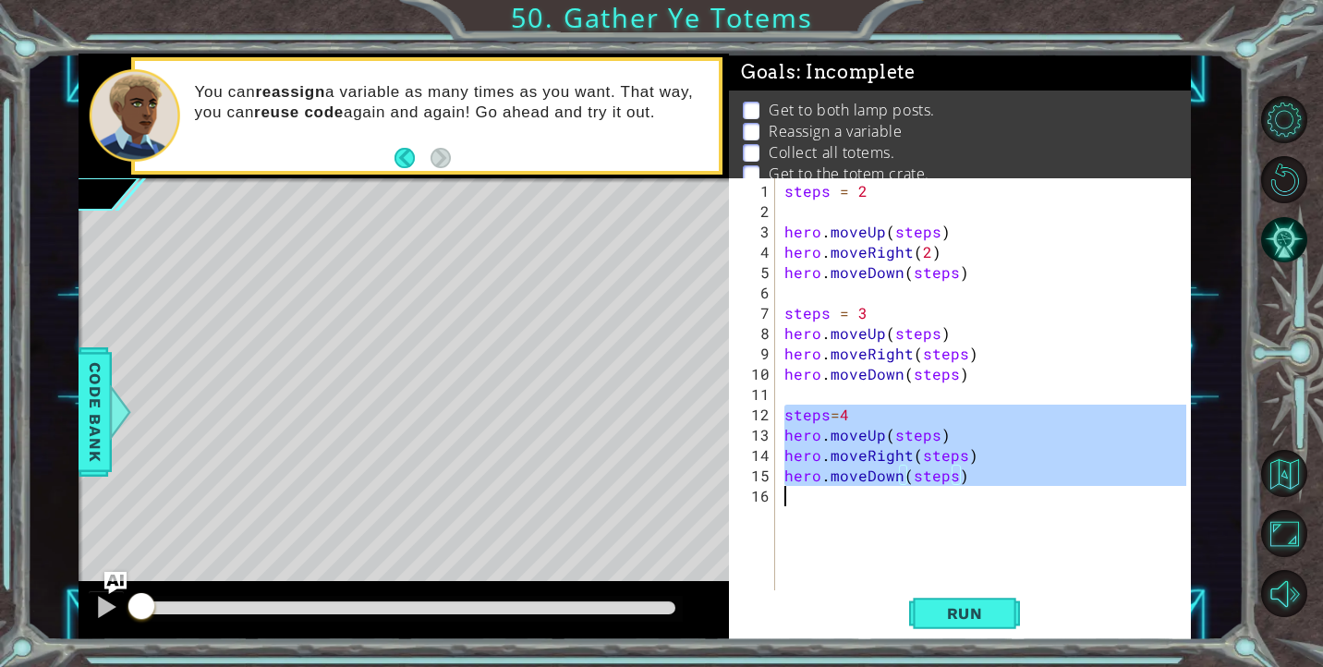
drag, startPoint x: 787, startPoint y: 414, endPoint x: 1011, endPoint y: 495, distance: 238.0
click at [1011, 494] on div "steps = 2 hero . moveUp ( steps ) hero . moveRight ( 2 ) hero . moveDown ( step…" at bounding box center [988, 415] width 415 height 468
type textarea "hero.moveDown(steps)"
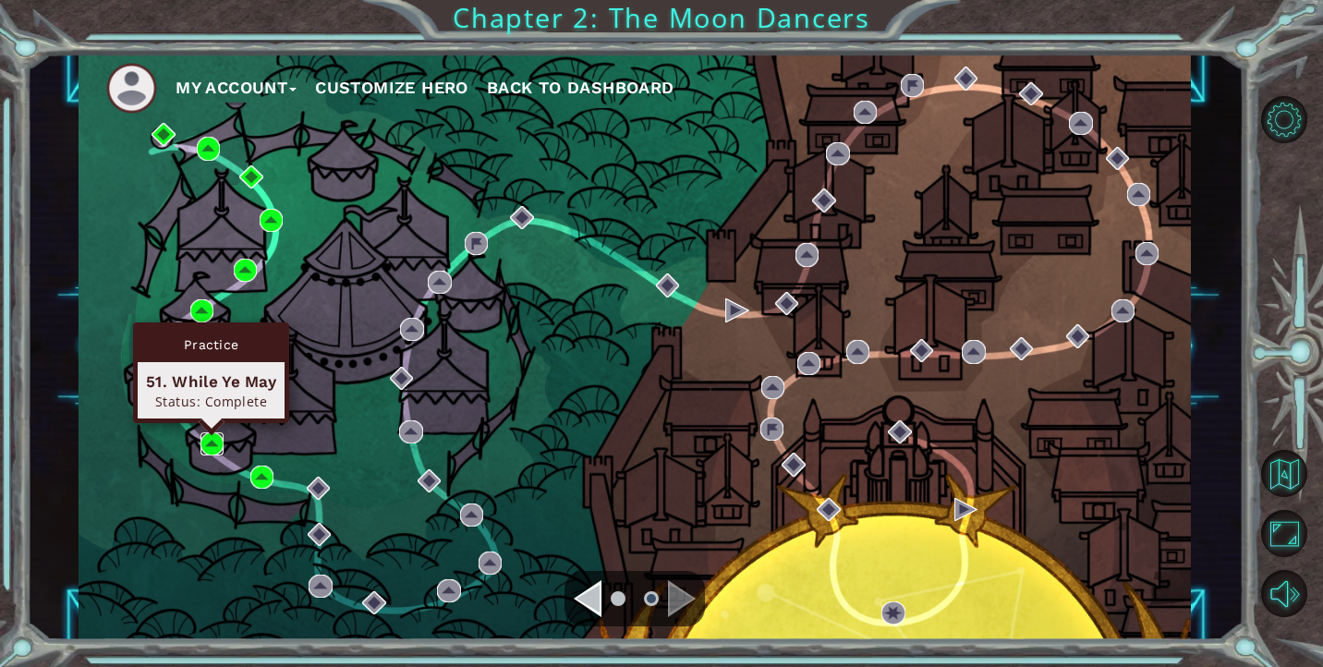
click at [213, 444] on img at bounding box center [212, 443] width 23 height 23
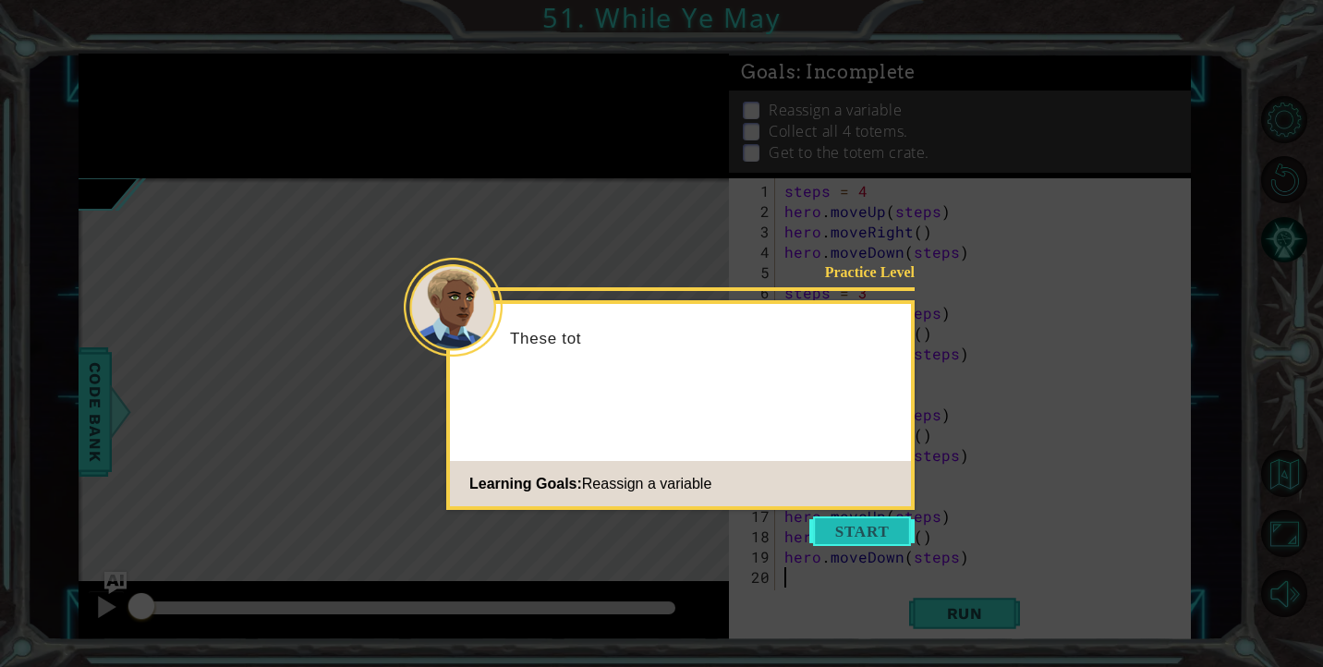
click at [867, 530] on button "Start" at bounding box center [861, 532] width 105 height 30
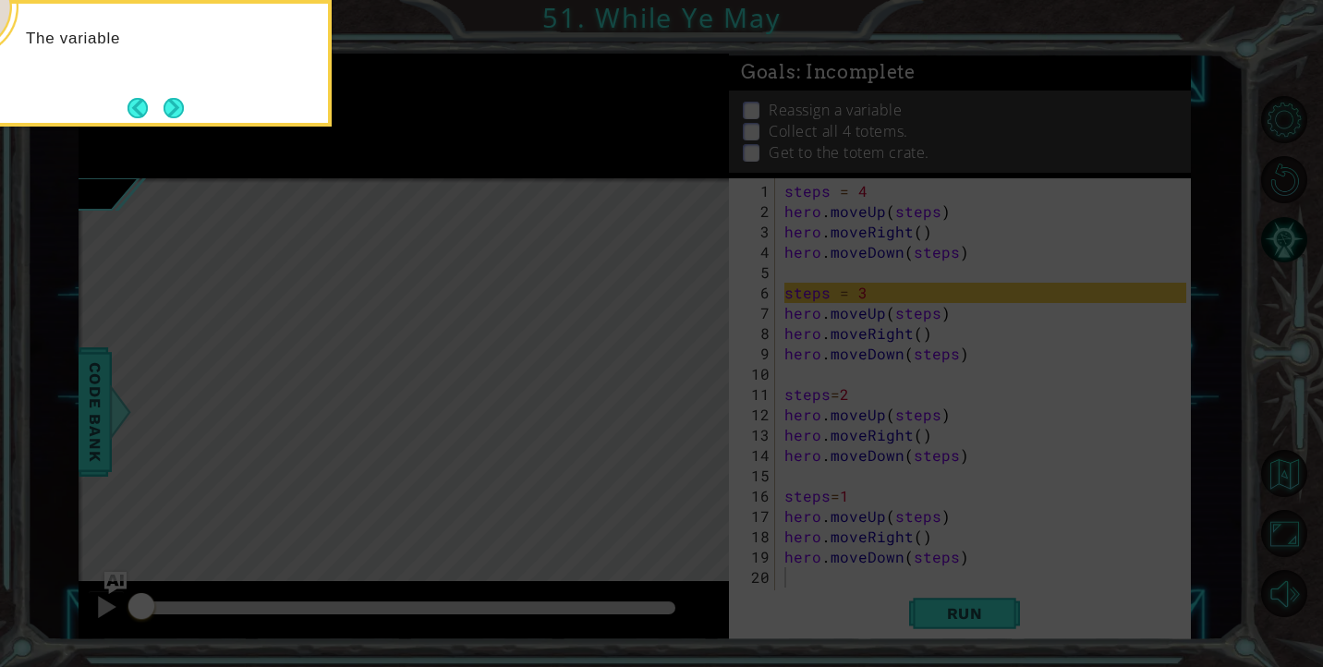
drag, startPoint x: 894, startPoint y: 483, endPoint x: 559, endPoint y: 310, distance: 376.5
click at [562, 313] on icon at bounding box center [661, 99] width 1323 height 1135
click at [200, 110] on div "The variable steps has been reassigne" at bounding box center [147, 63] width 370 height 127
click at [180, 110] on button "Next" at bounding box center [174, 107] width 21 height 21
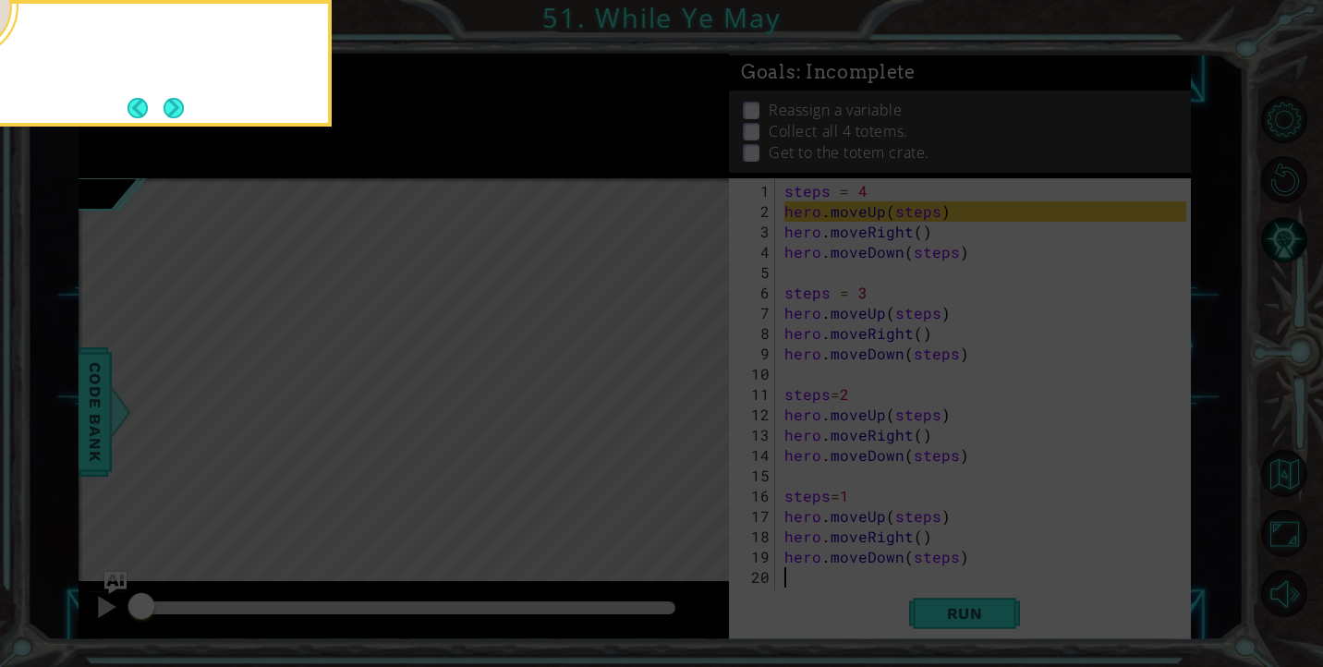
click at [180, 110] on button "Next" at bounding box center [173, 107] width 23 height 23
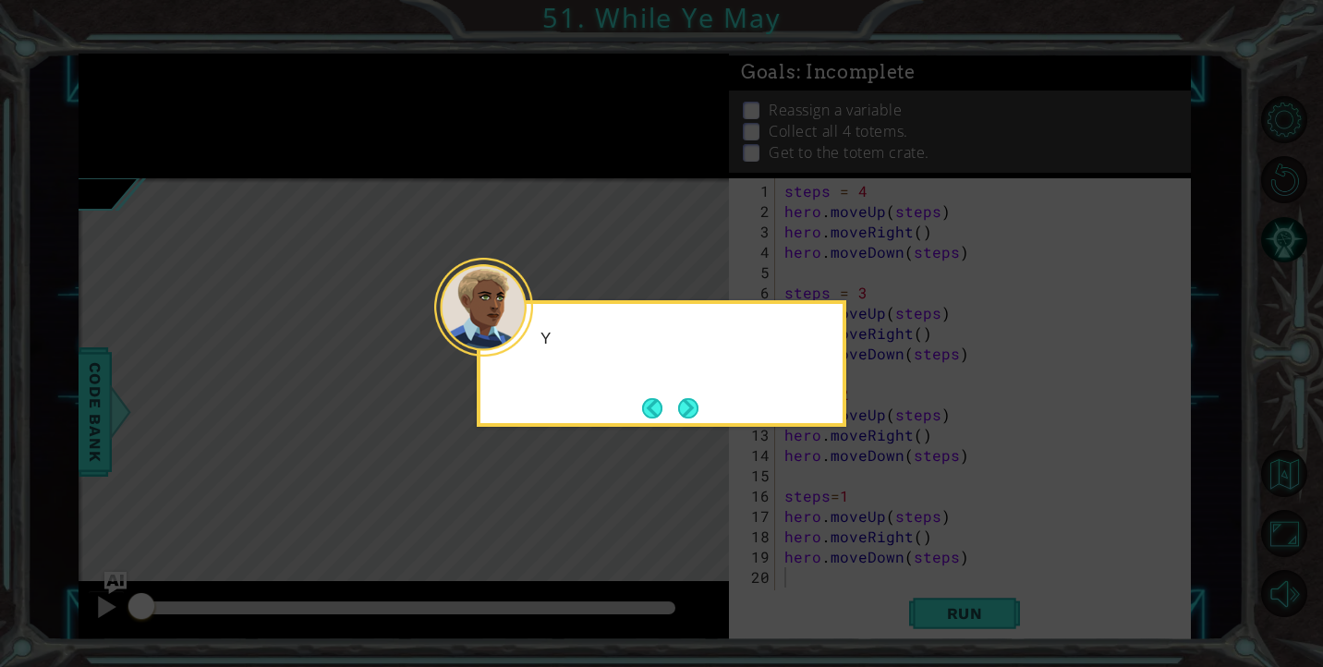
click at [180, 110] on icon at bounding box center [661, 333] width 1323 height 667
click at [700, 414] on button "Next" at bounding box center [688, 408] width 22 height 22
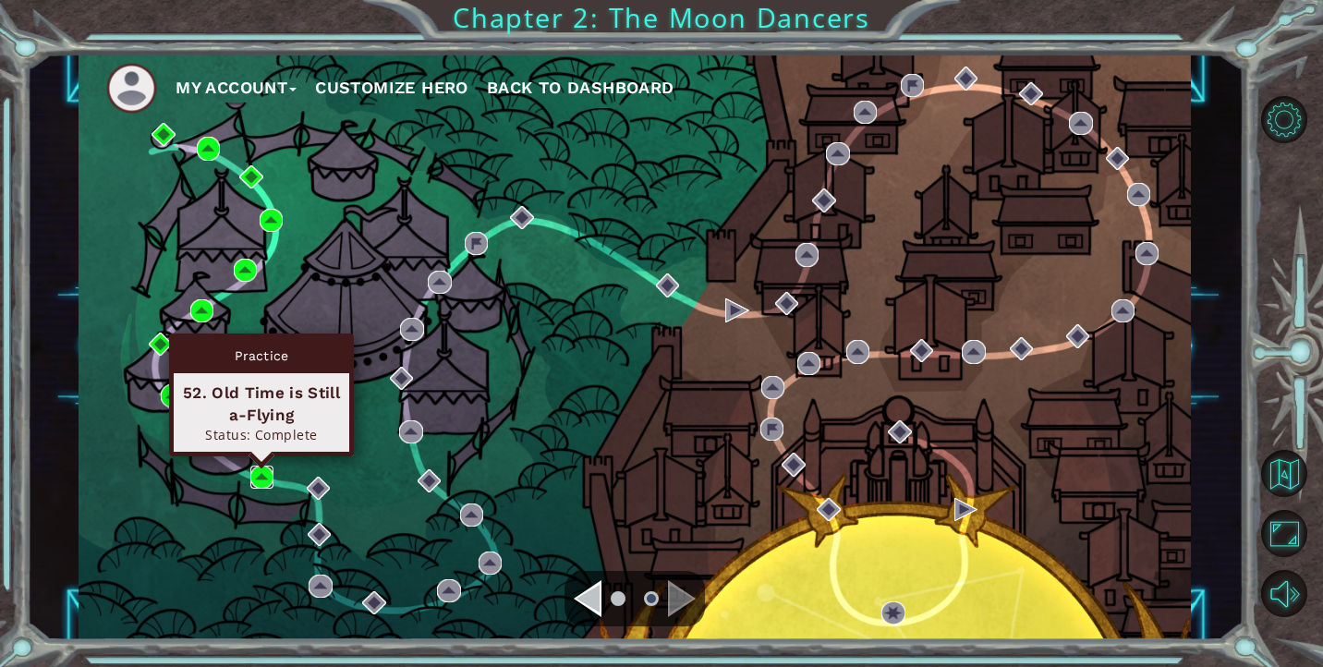
click at [264, 481] on img at bounding box center [261, 477] width 23 height 23
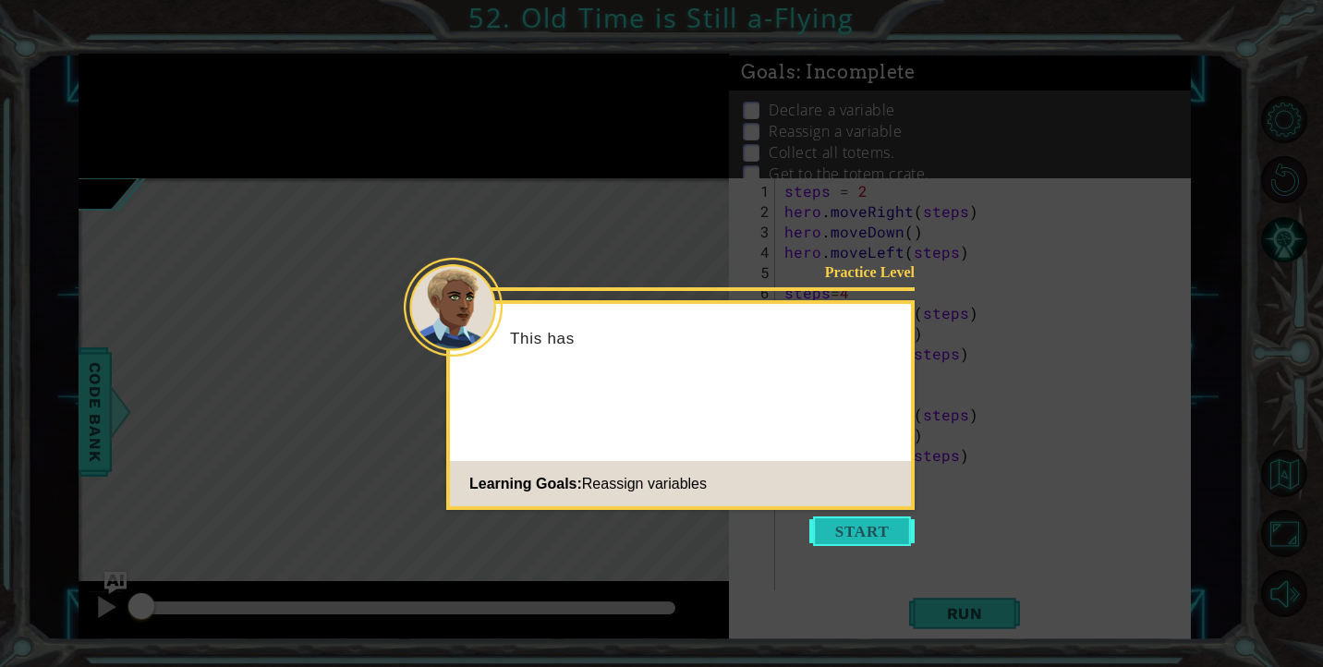
click at [864, 537] on button "Start" at bounding box center [861, 532] width 105 height 30
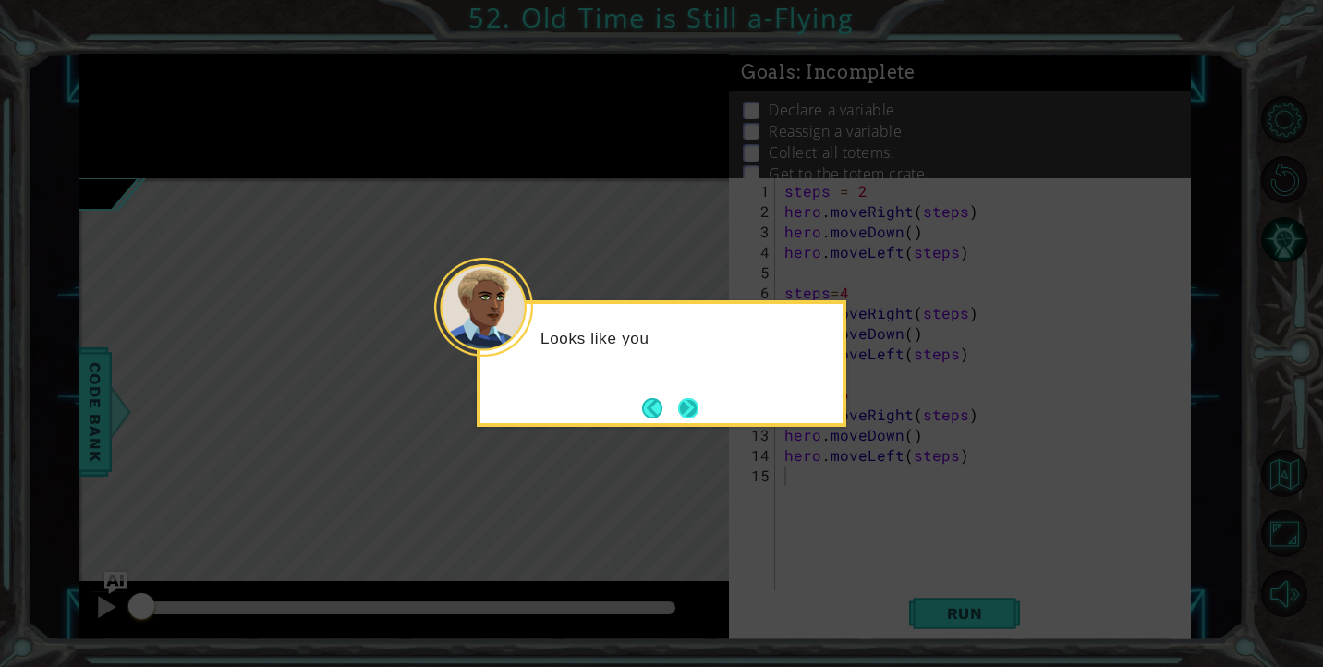
click at [689, 398] on button "Next" at bounding box center [688, 408] width 20 height 20
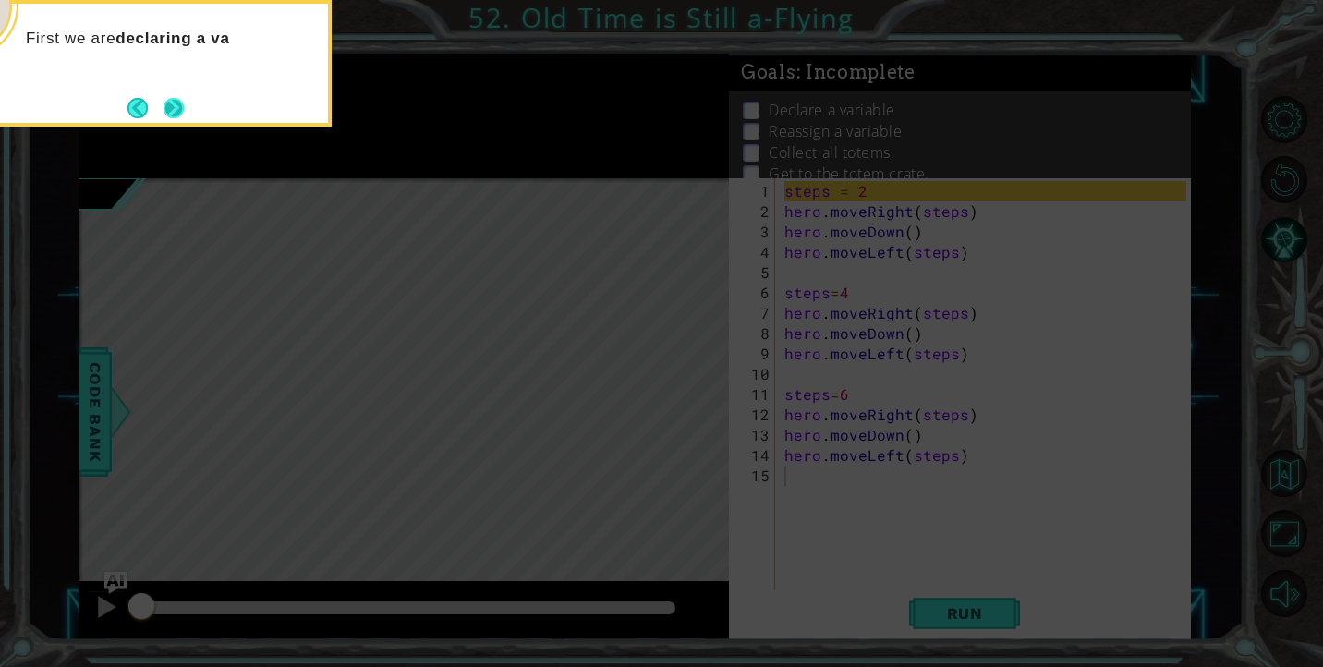
click at [170, 110] on button "Next" at bounding box center [174, 108] width 20 height 20
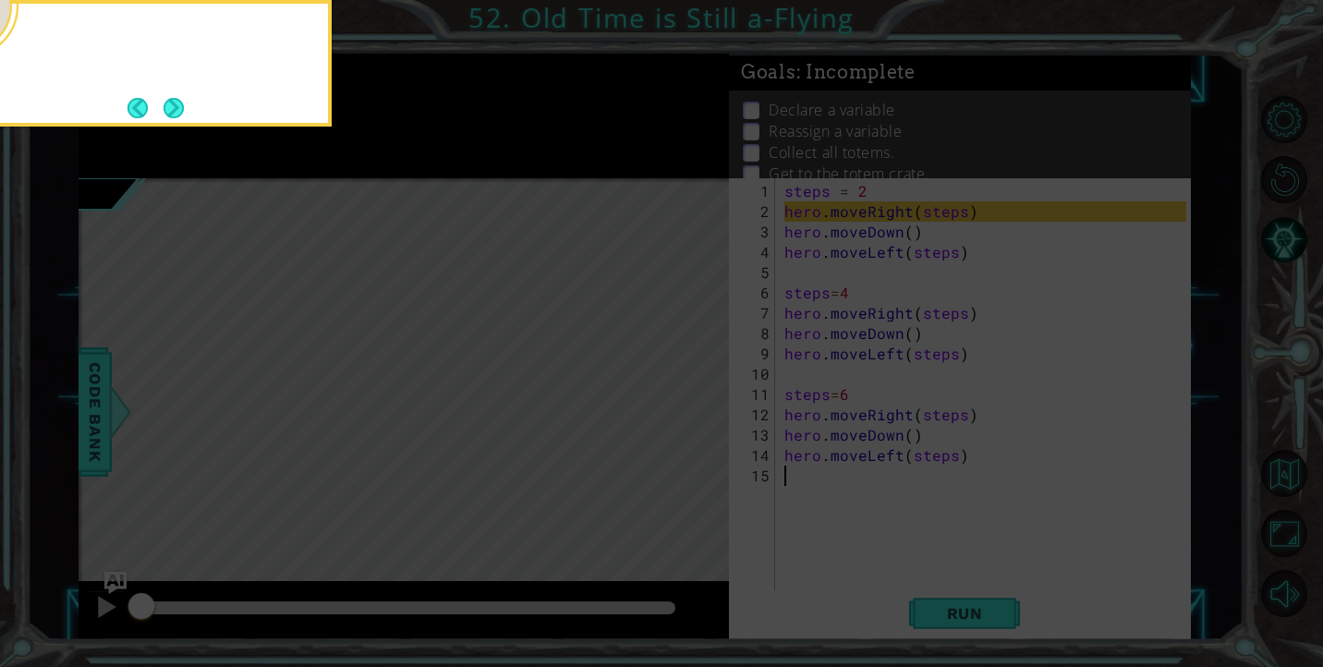
click at [170, 110] on button "Next" at bounding box center [173, 107] width 25 height 25
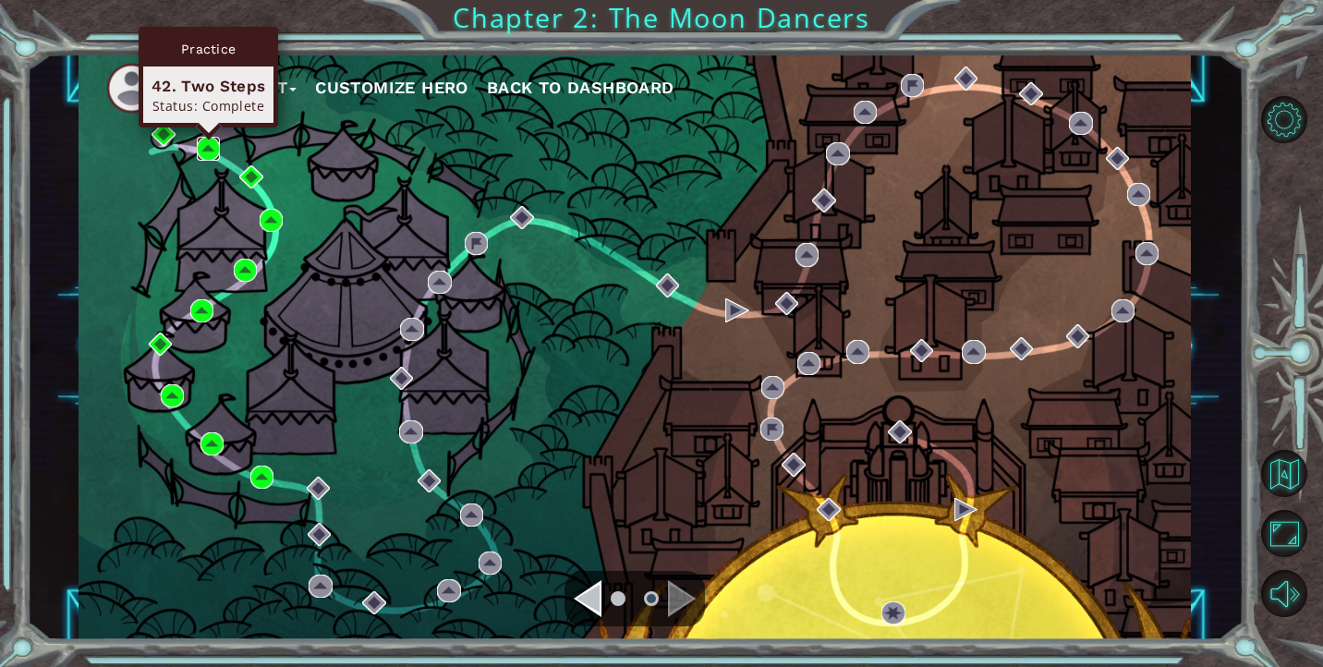
click at [202, 140] on img at bounding box center [208, 148] width 23 height 23
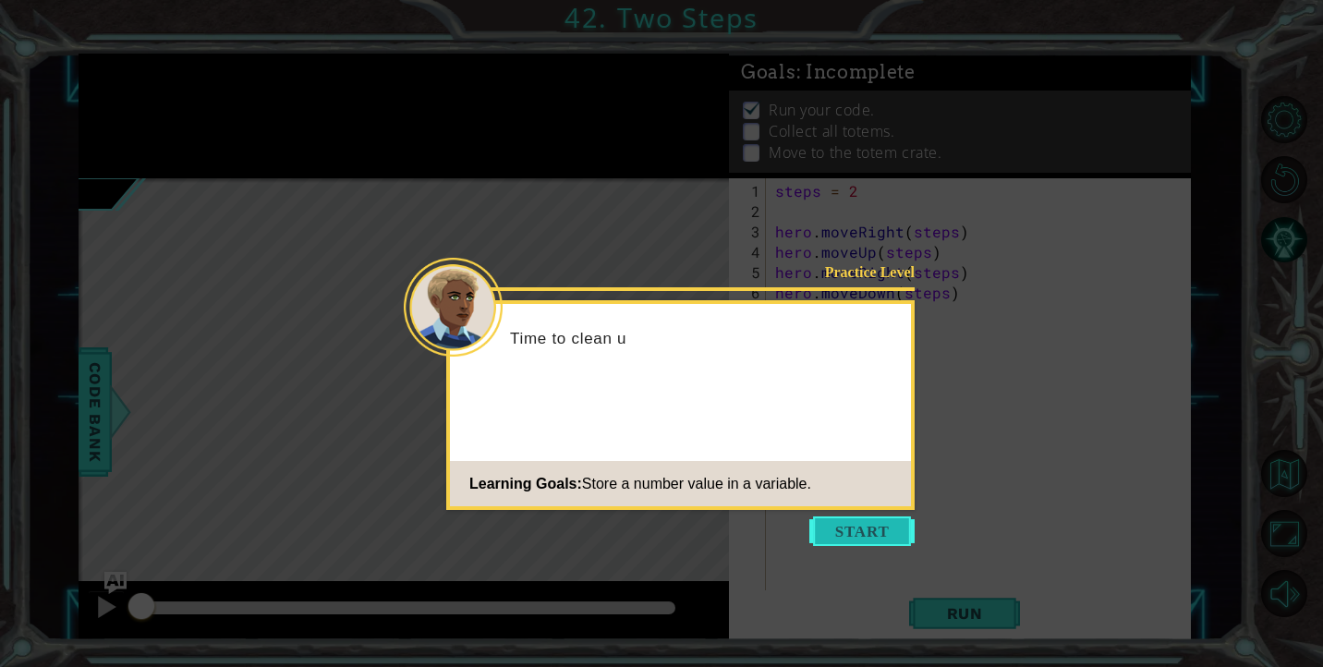
click at [878, 536] on button "Start" at bounding box center [861, 532] width 105 height 30
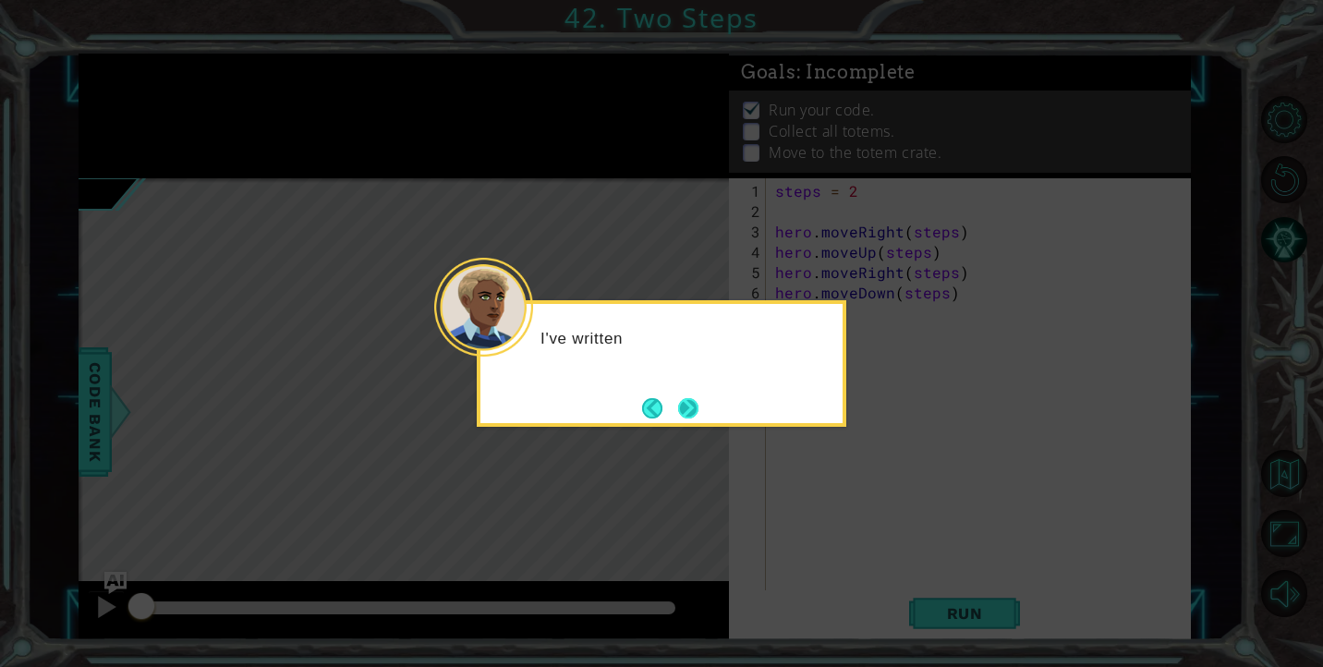
click at [691, 413] on button "Next" at bounding box center [688, 408] width 20 height 20
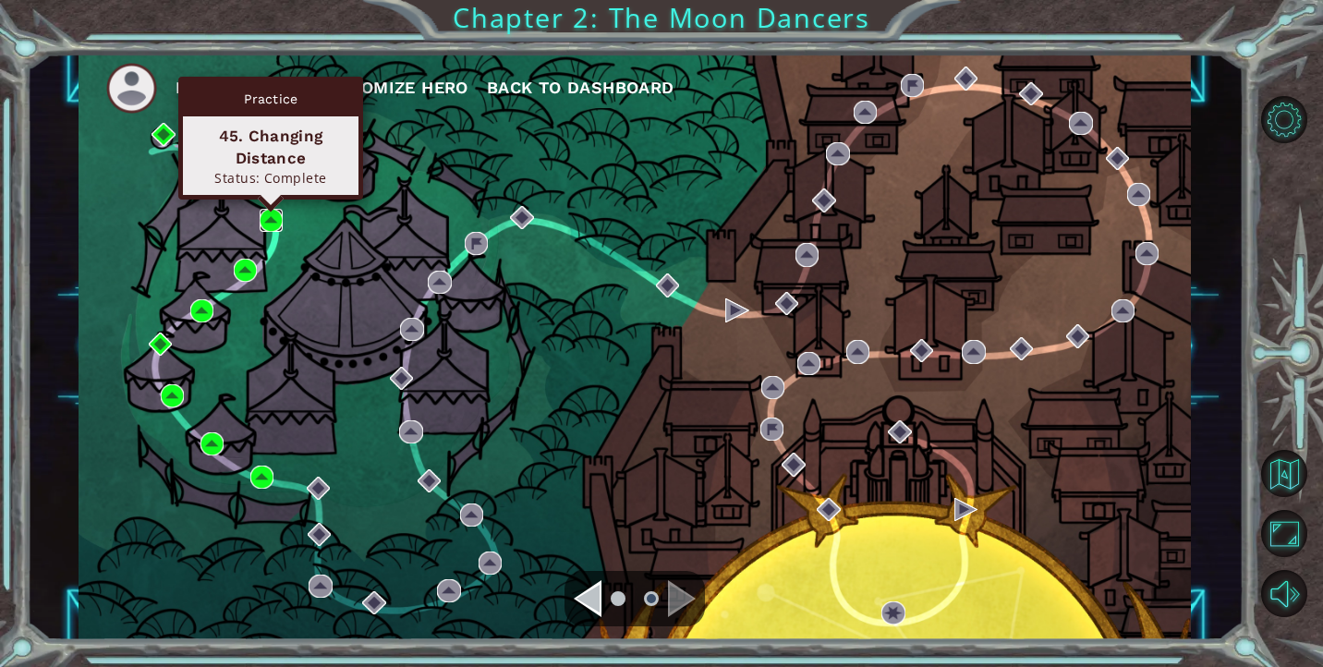
click at [271, 213] on img at bounding box center [271, 220] width 23 height 23
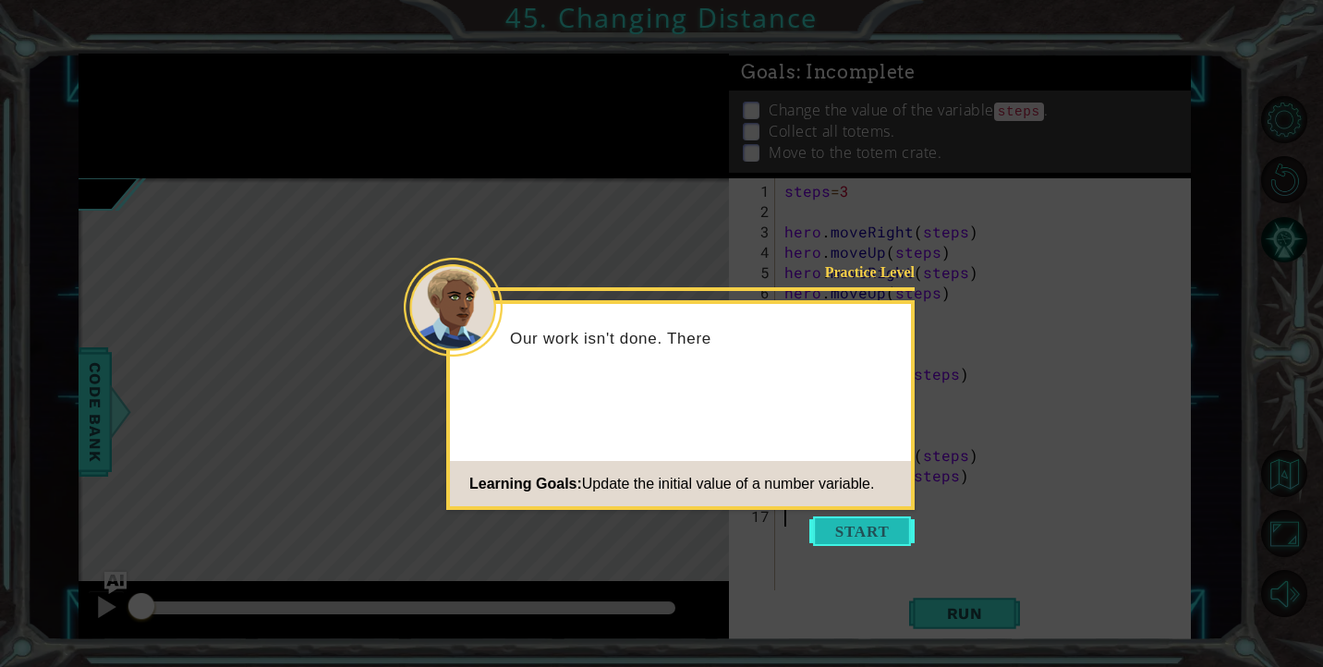
click at [876, 530] on button "Start" at bounding box center [861, 532] width 105 height 30
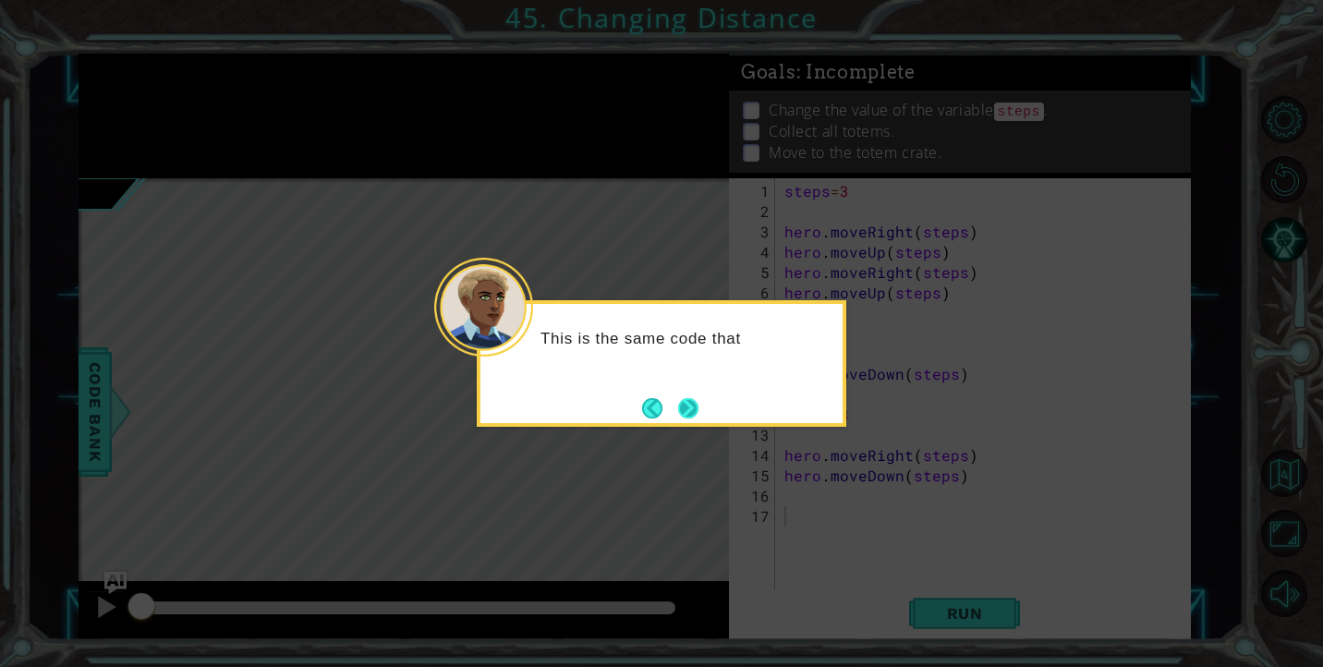
click at [699, 417] on button "Next" at bounding box center [688, 407] width 21 height 21
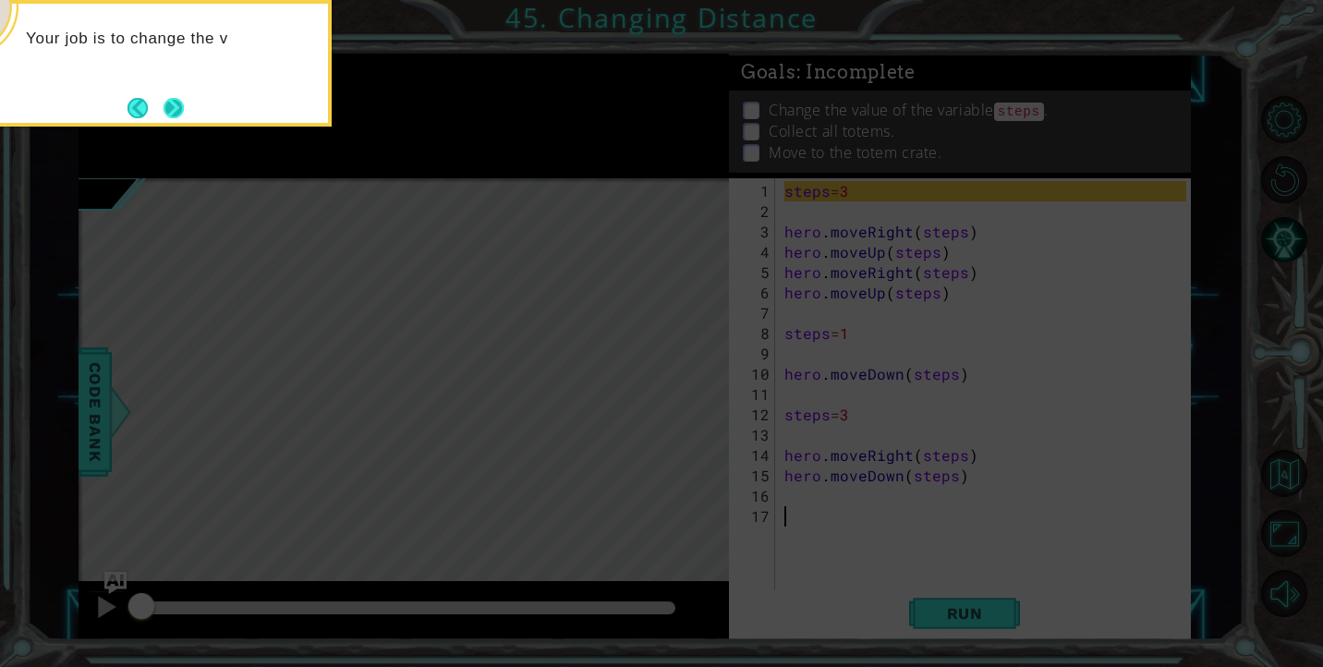
click at [171, 97] on button "Next" at bounding box center [174, 108] width 22 height 22
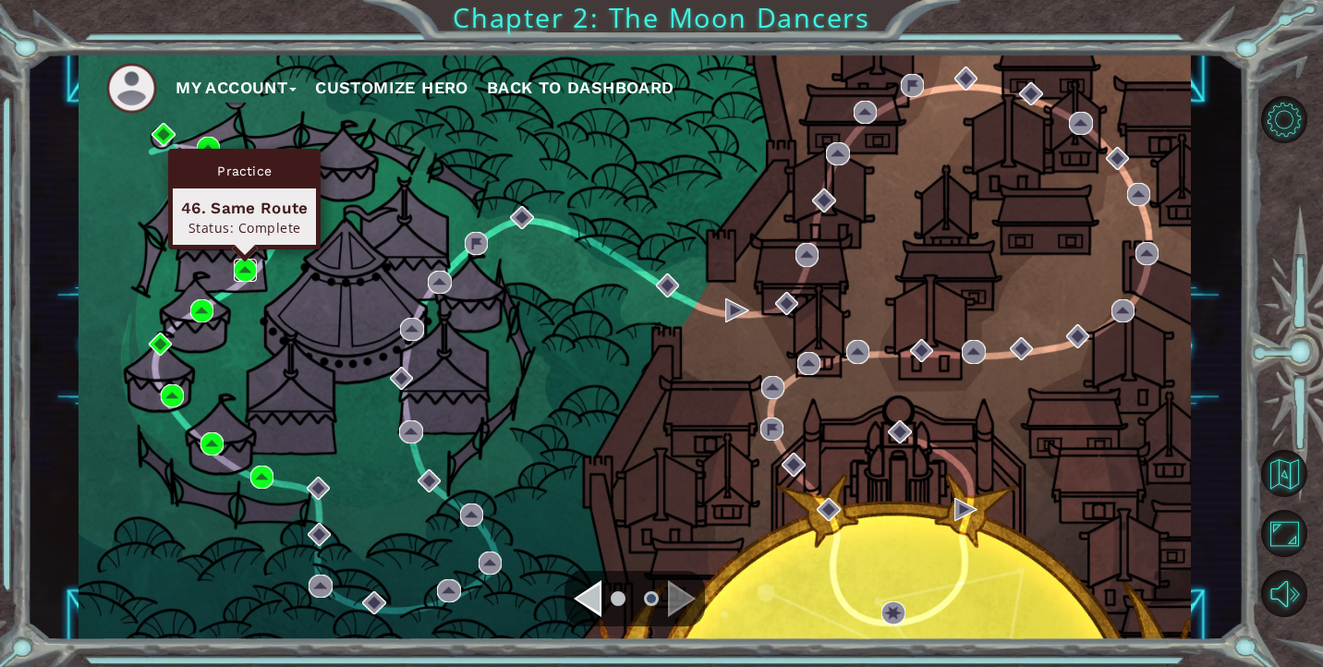
click at [253, 267] on img at bounding box center [245, 270] width 23 height 23
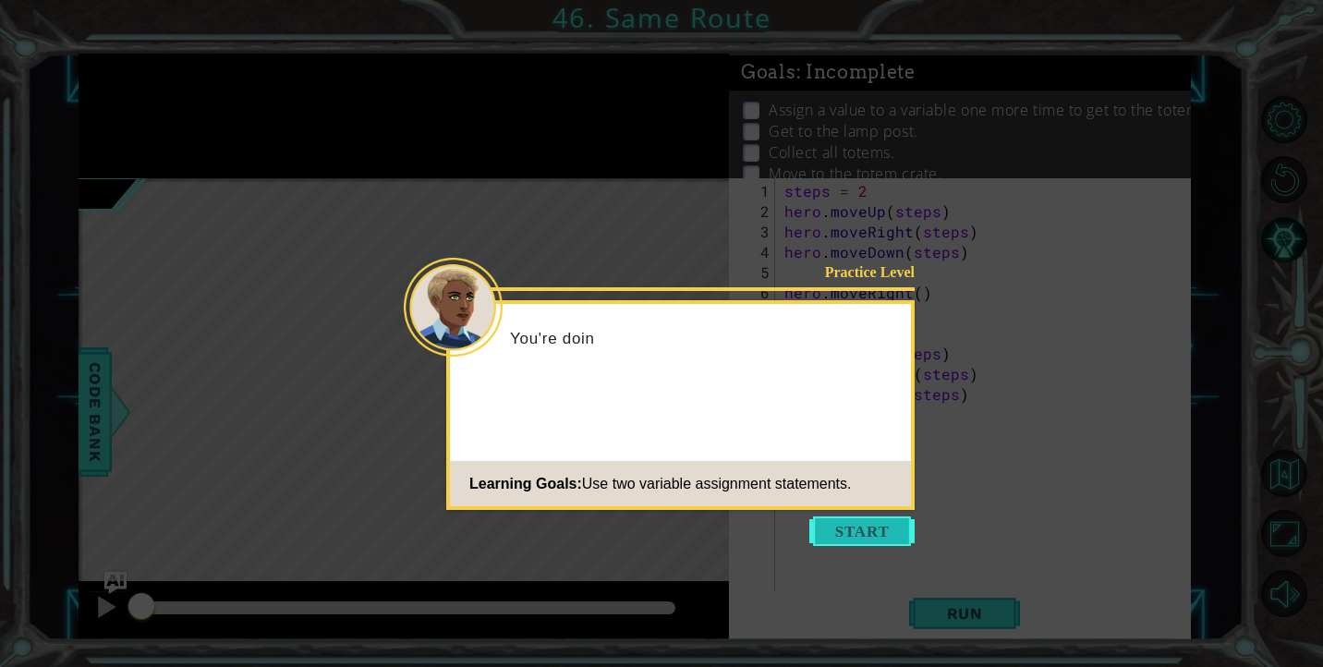
click at [851, 534] on button "Start" at bounding box center [861, 532] width 105 height 30
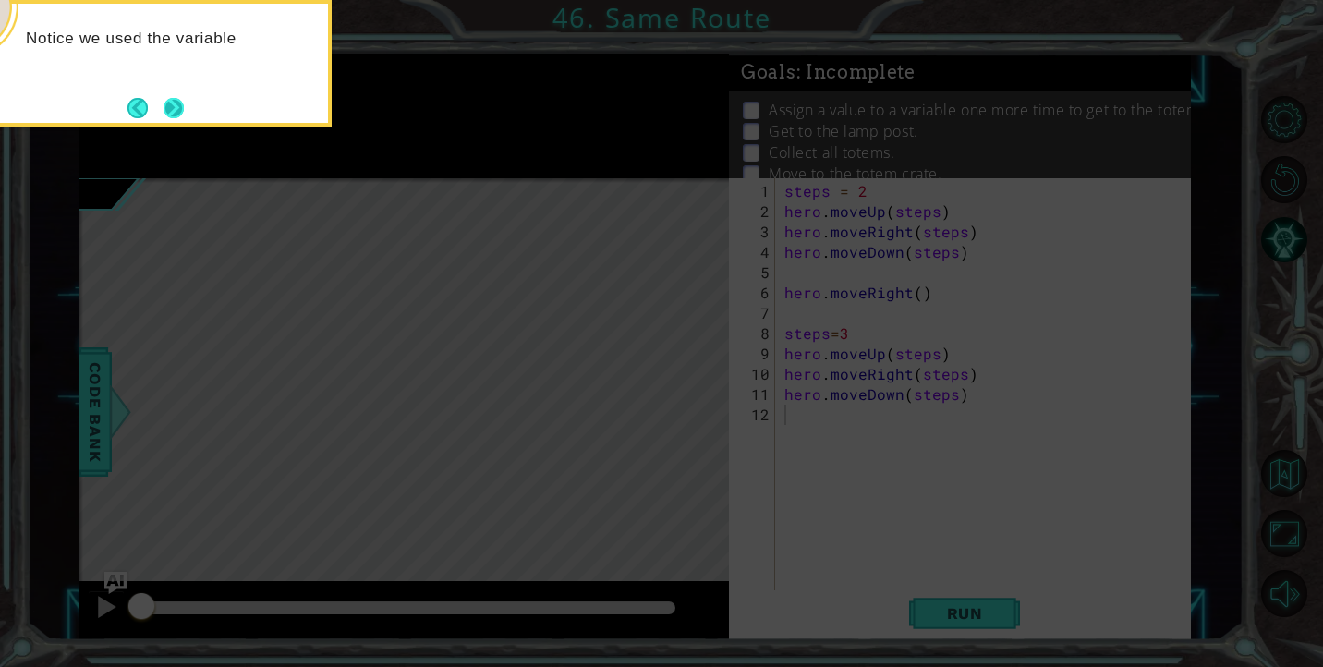
click at [183, 111] on button "Next" at bounding box center [174, 107] width 21 height 21
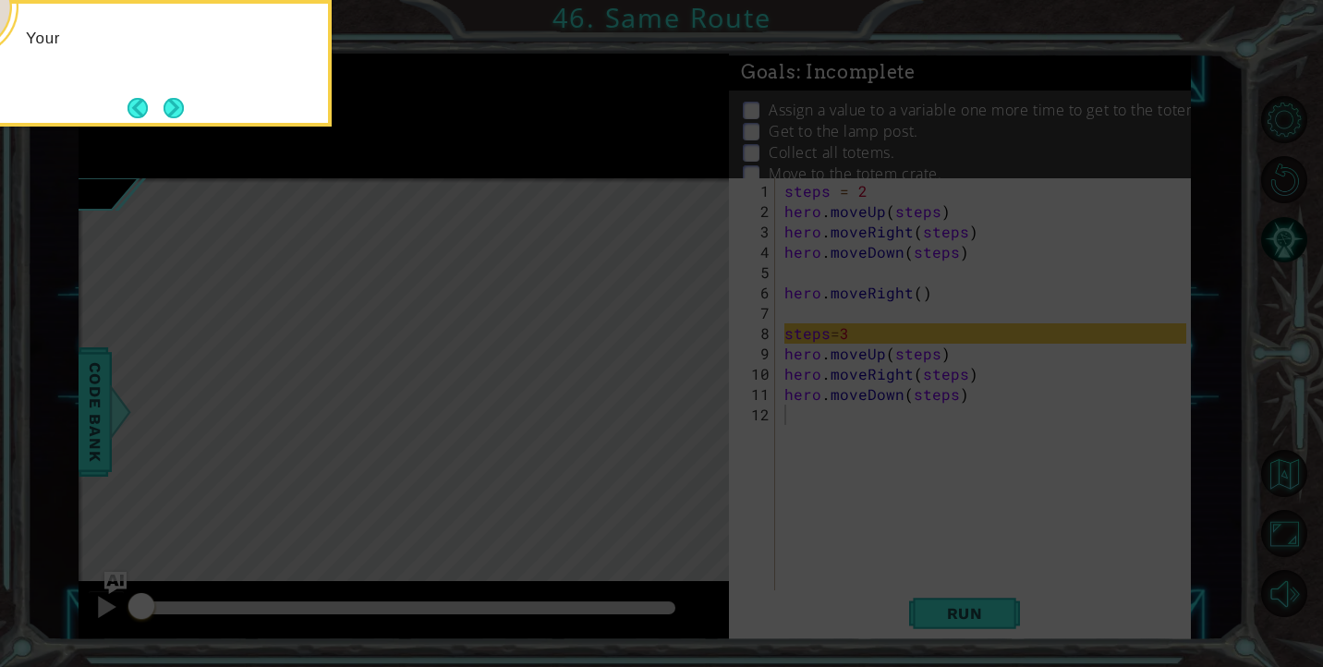
click at [183, 111] on button "Next" at bounding box center [174, 107] width 21 height 21
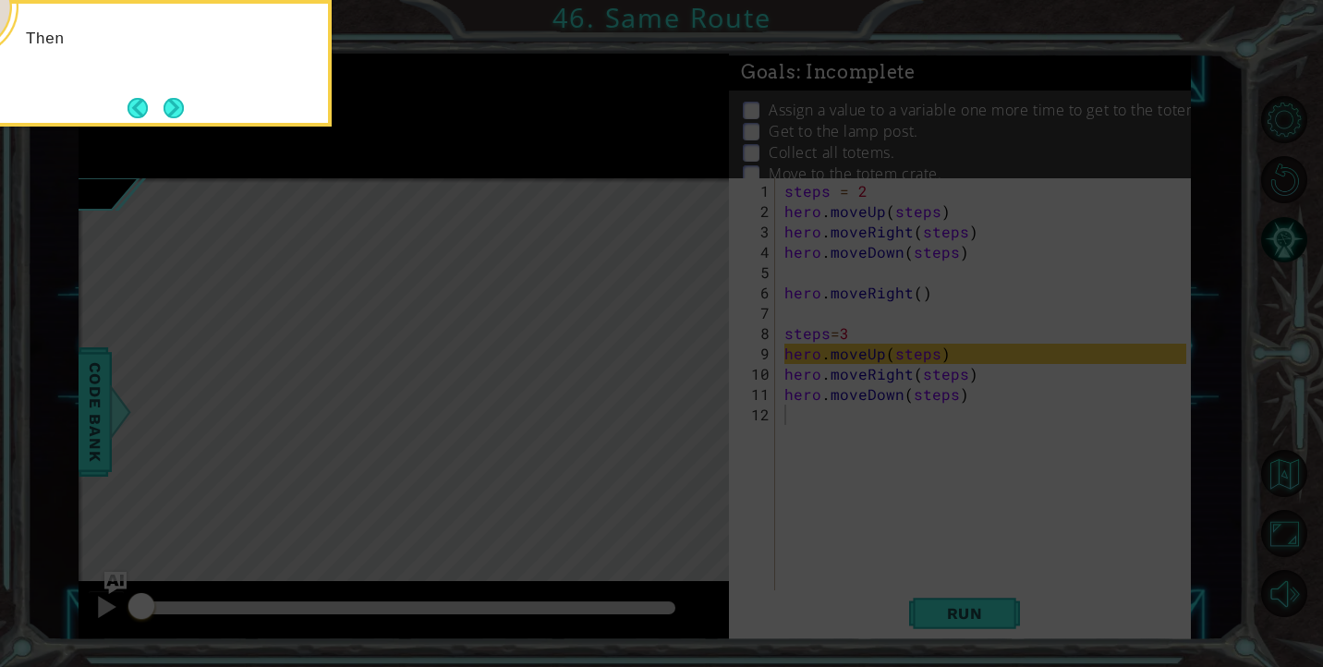
click at [183, 111] on button "Next" at bounding box center [174, 108] width 20 height 20
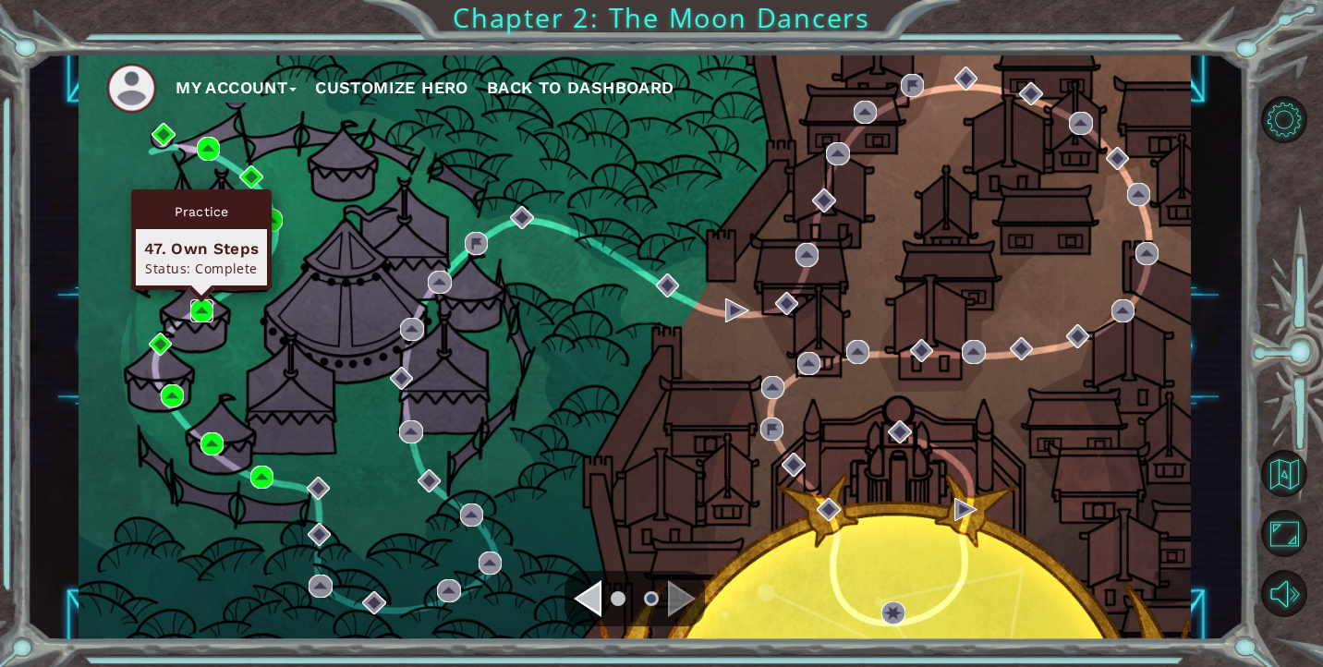
click at [208, 305] on img at bounding box center [201, 310] width 23 height 23
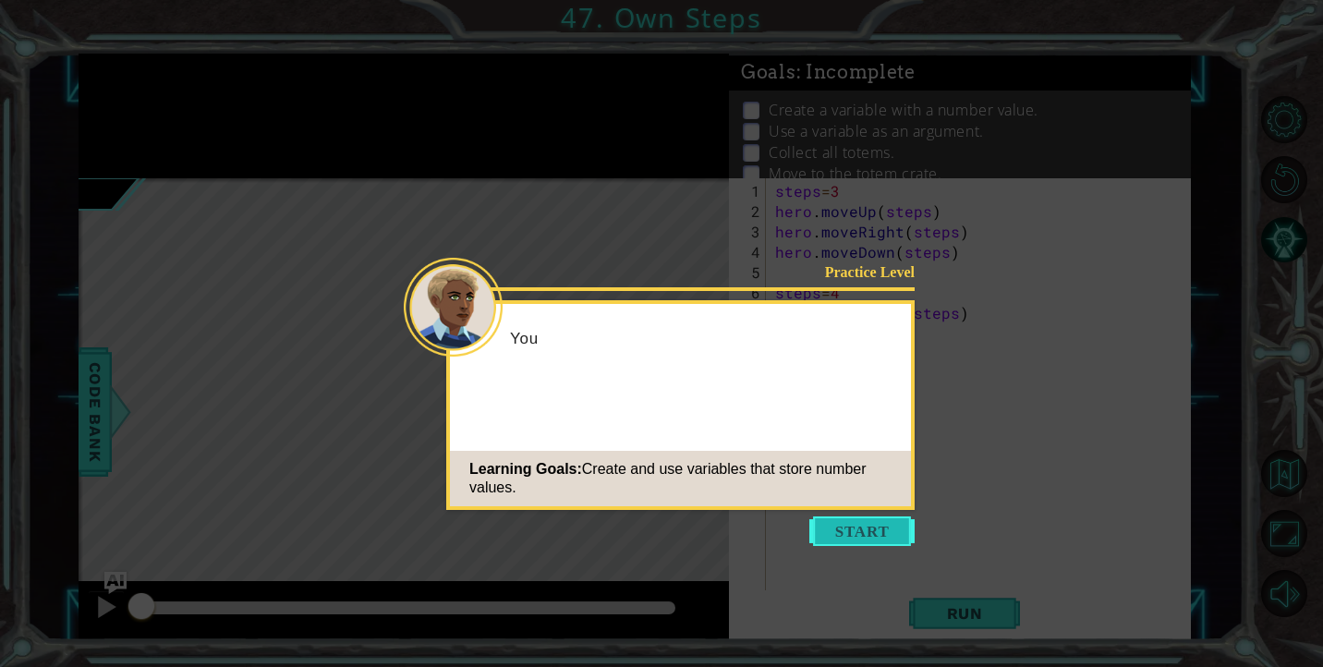
click at [852, 531] on button "Start" at bounding box center [861, 532] width 105 height 30
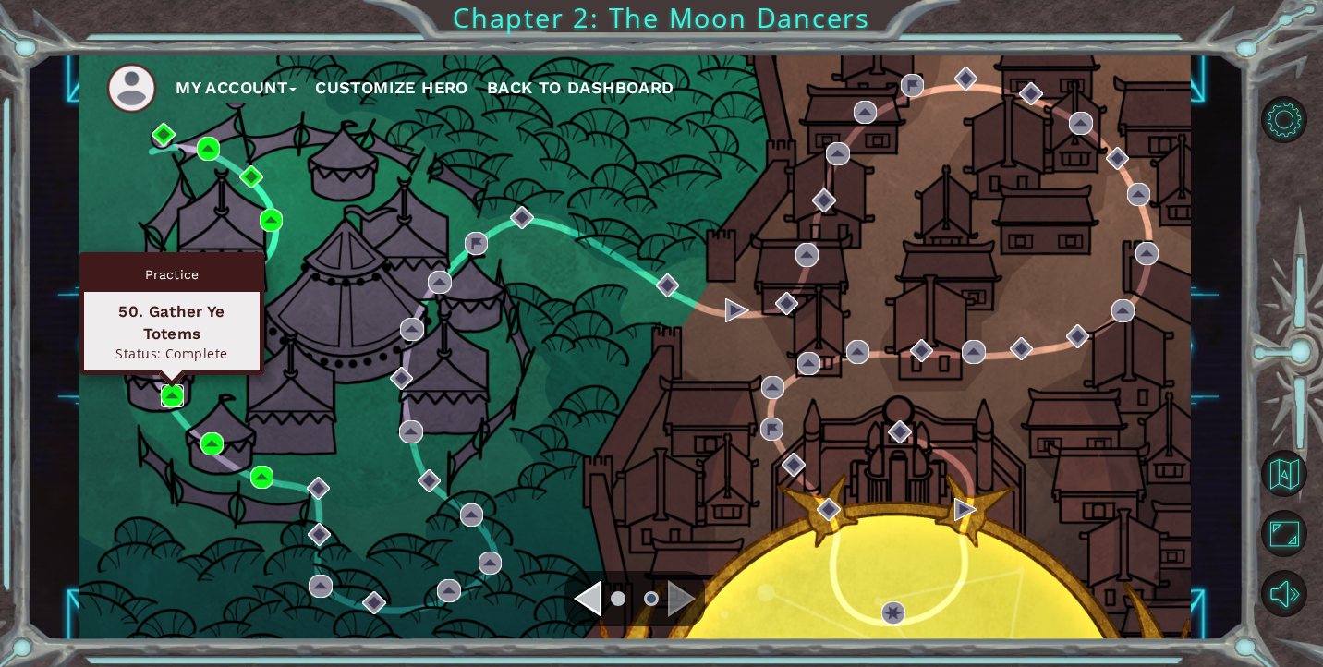
click at [171, 395] on img at bounding box center [172, 395] width 23 height 23
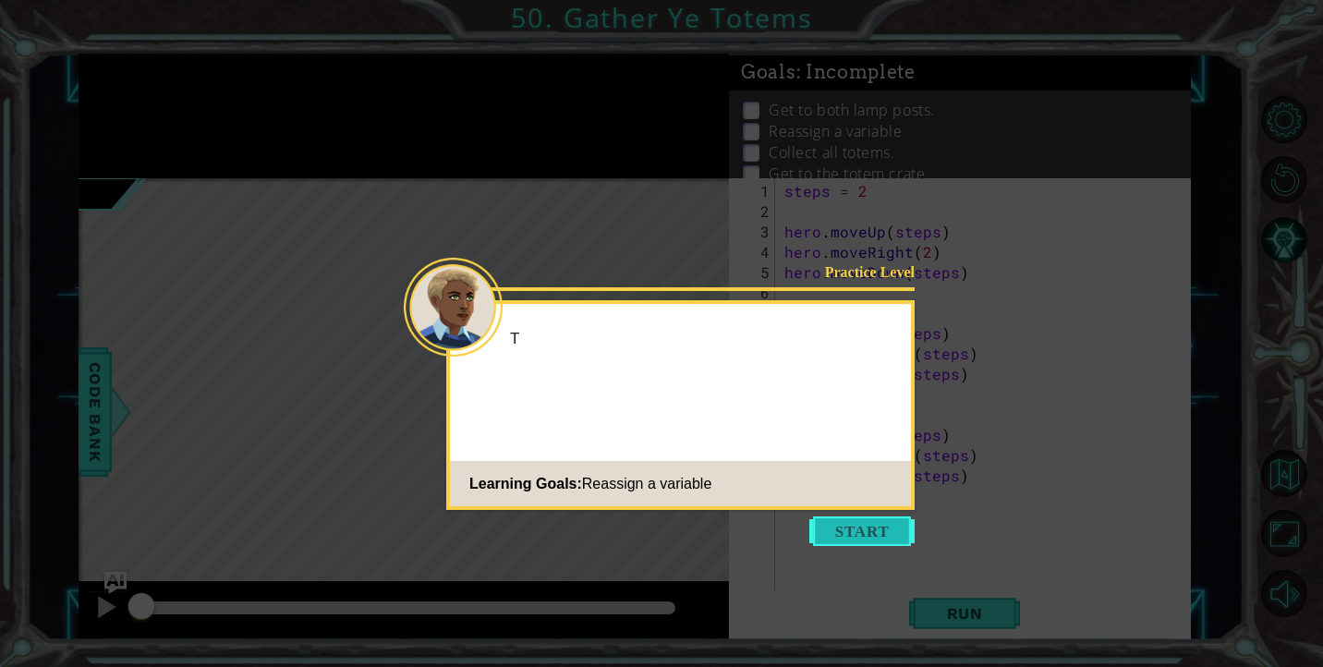
click at [894, 536] on button "Start" at bounding box center [861, 532] width 105 height 30
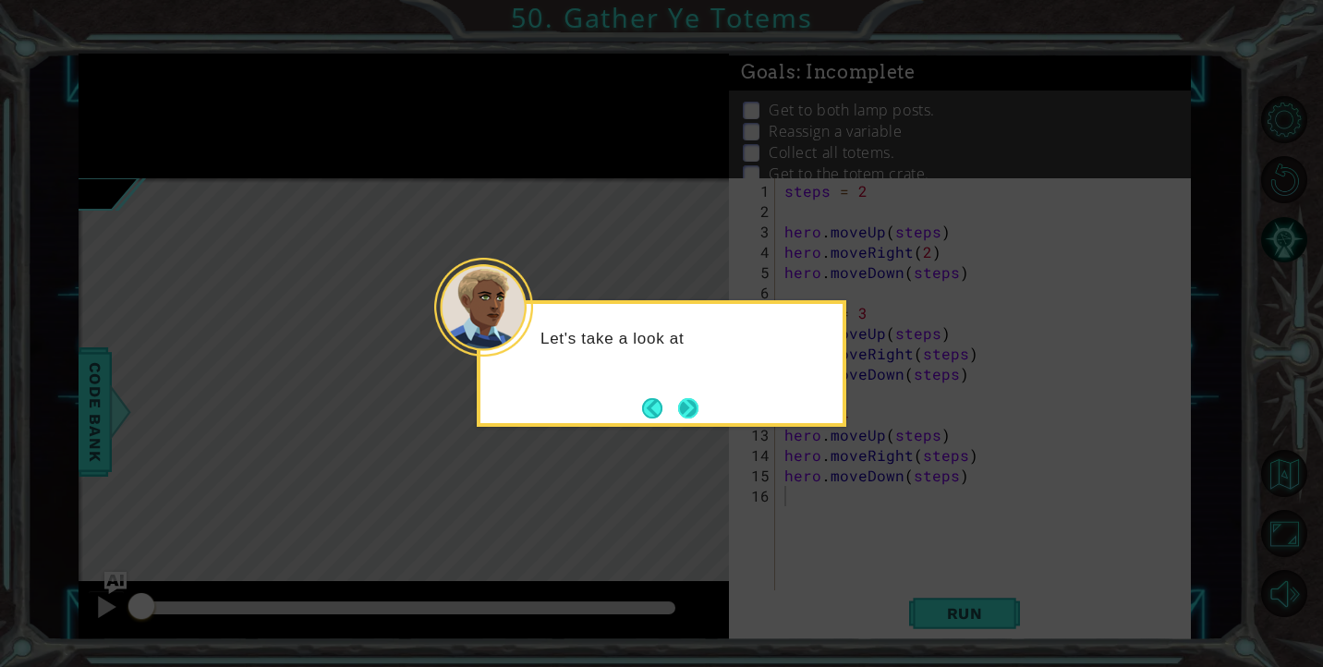
click at [685, 421] on button "Next" at bounding box center [689, 408] width 32 height 32
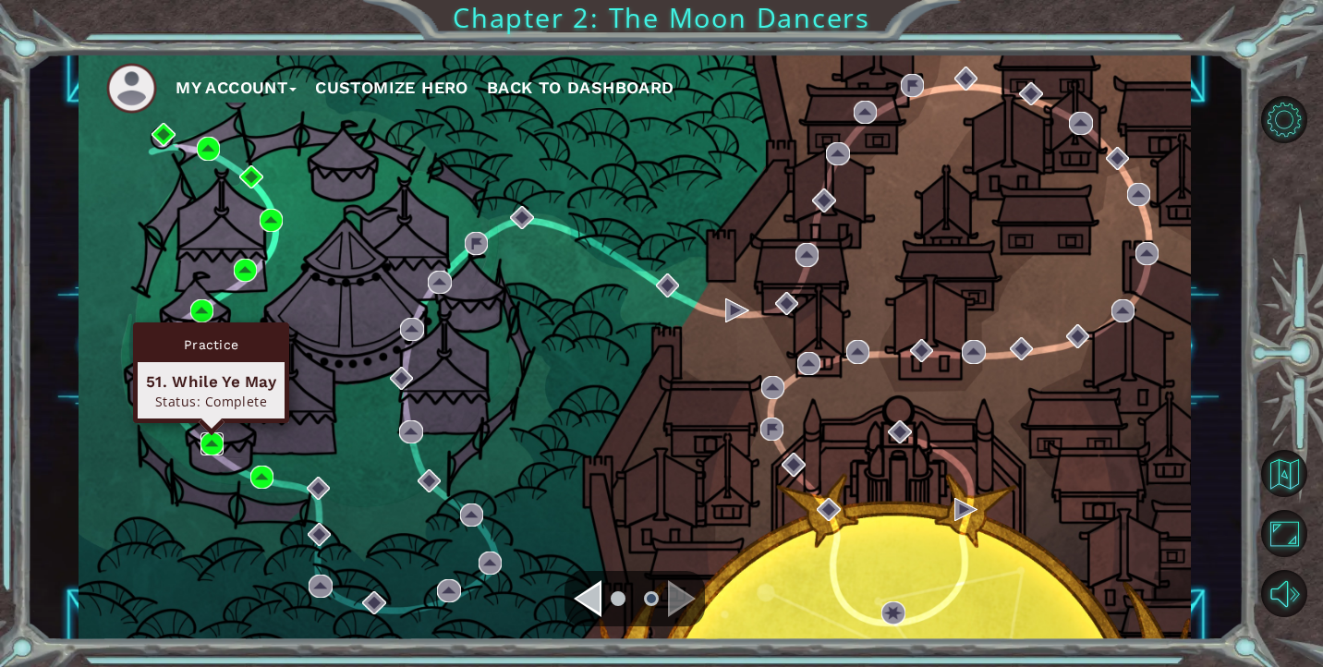
click at [215, 446] on img at bounding box center [212, 443] width 23 height 23
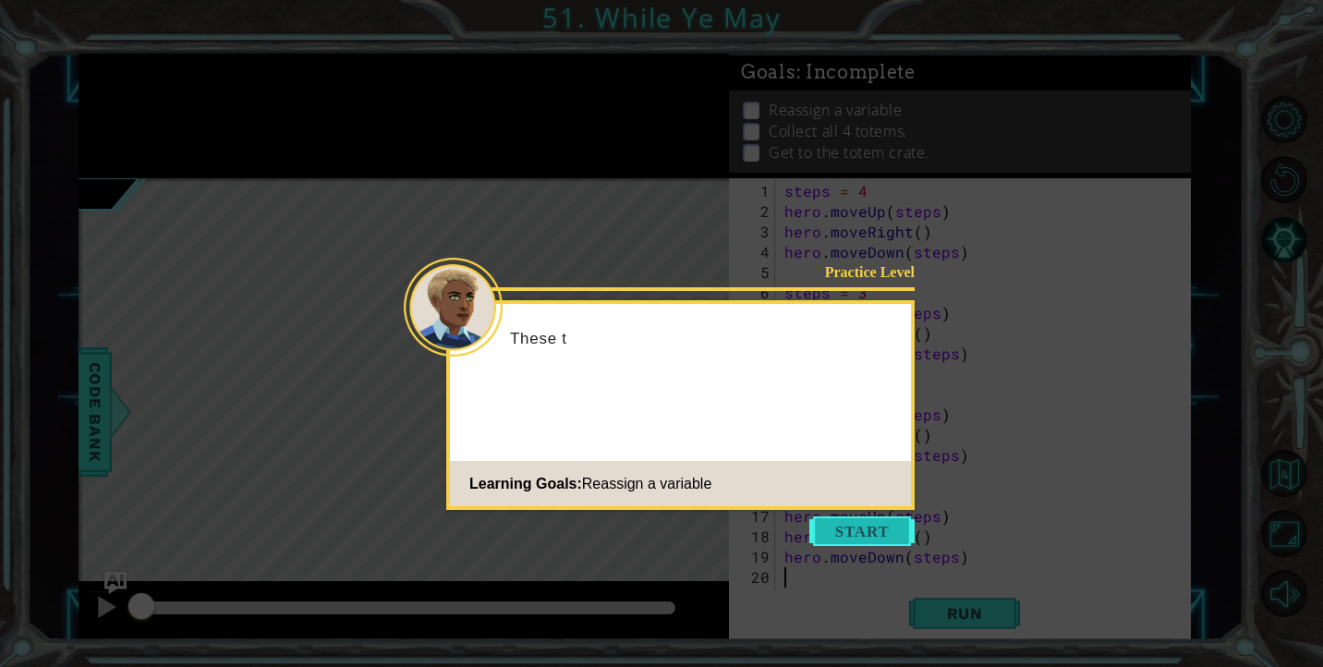
click at [846, 530] on button "Start" at bounding box center [861, 532] width 105 height 30
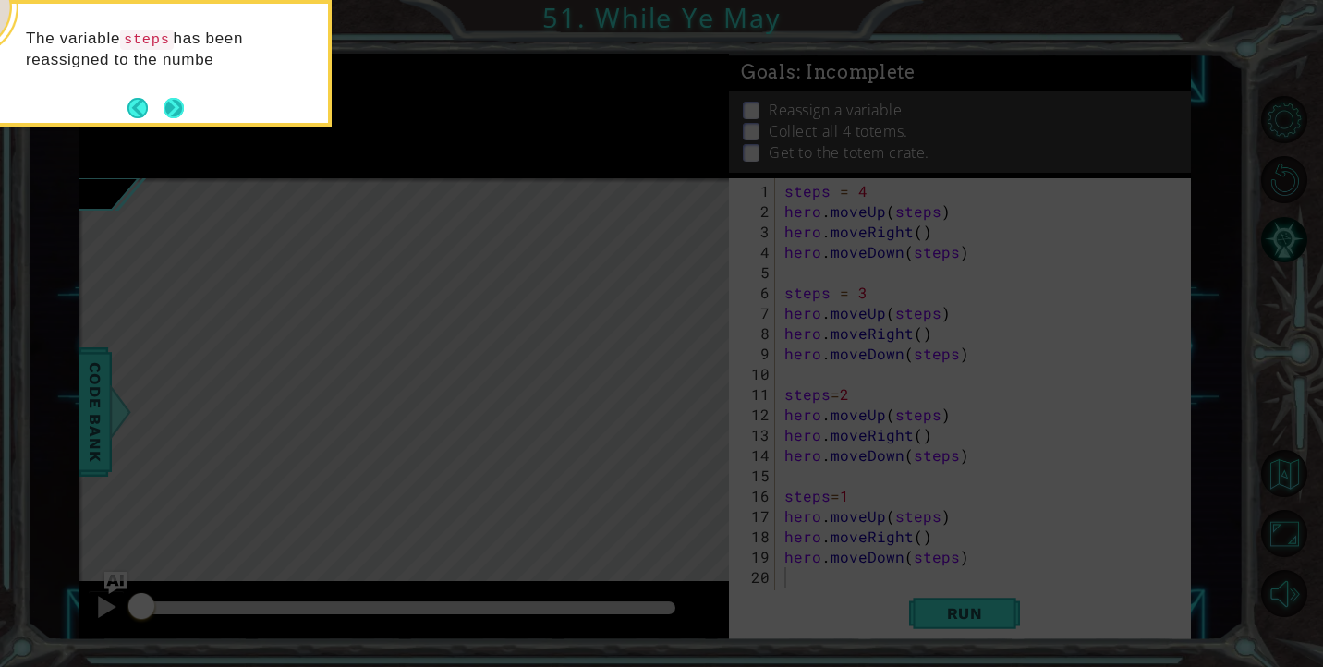
click at [184, 111] on button "Next" at bounding box center [173, 107] width 21 height 21
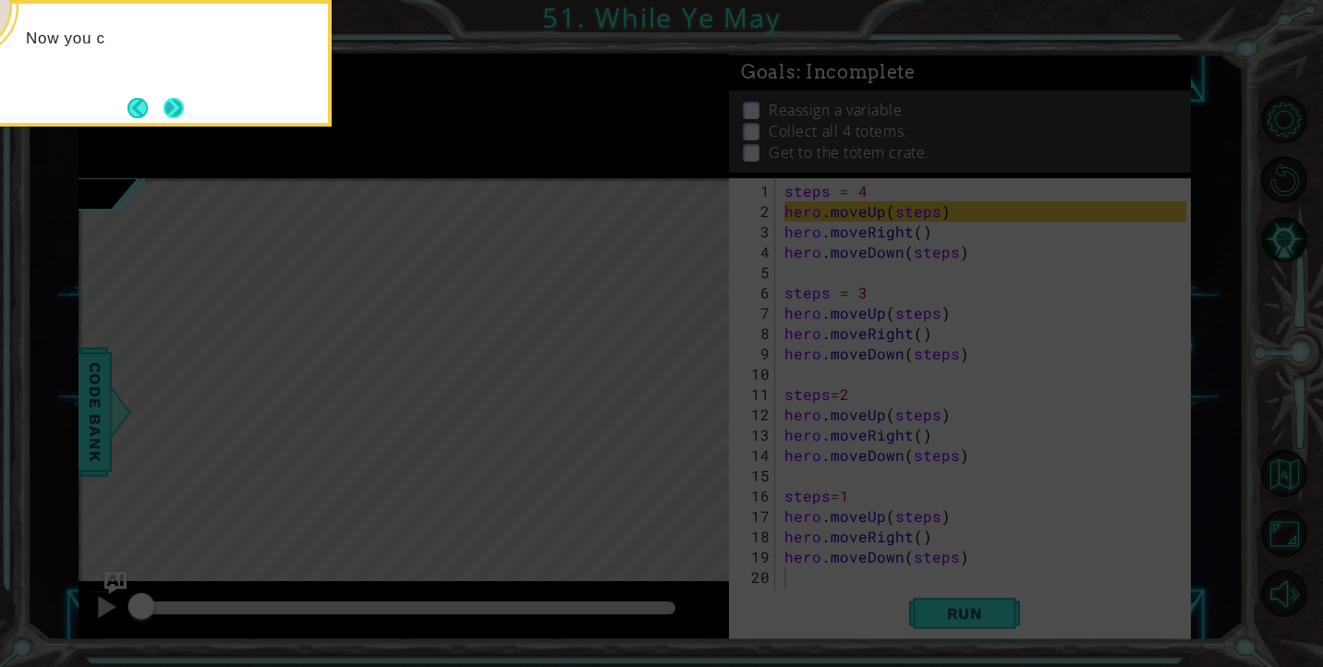
click at [176, 111] on button "Next" at bounding box center [174, 108] width 20 height 20
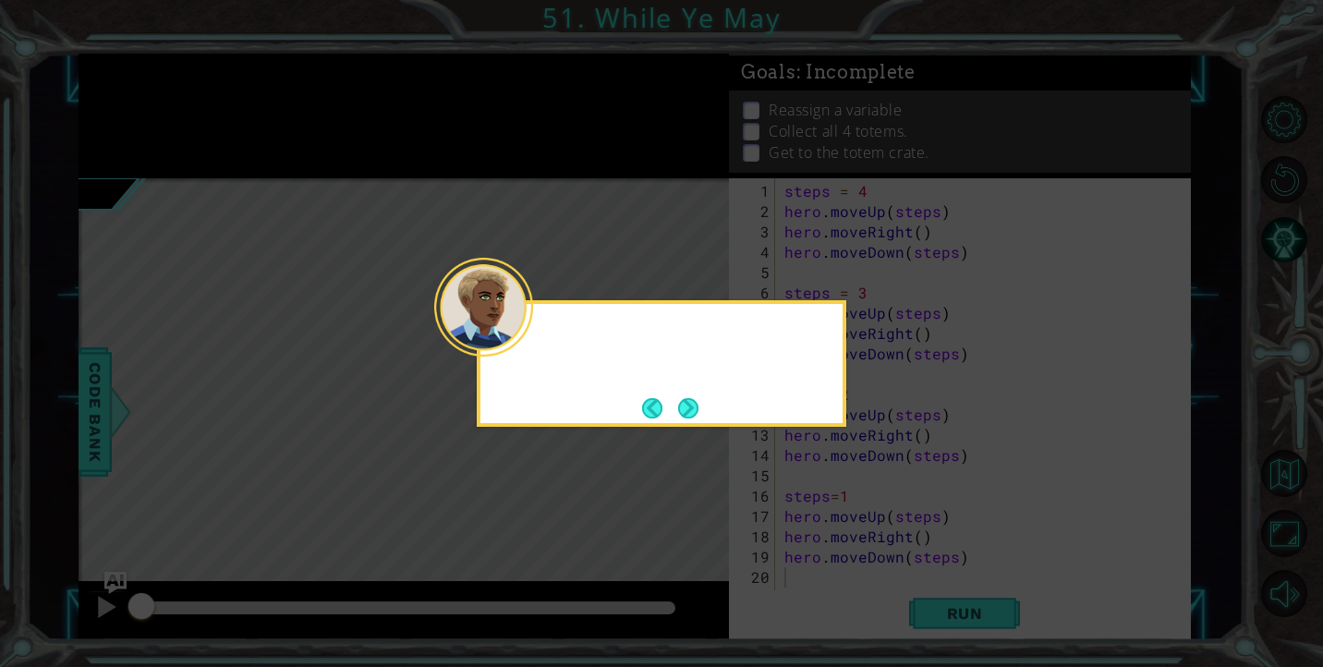
click at [176, 111] on icon at bounding box center [661, 333] width 1323 height 667
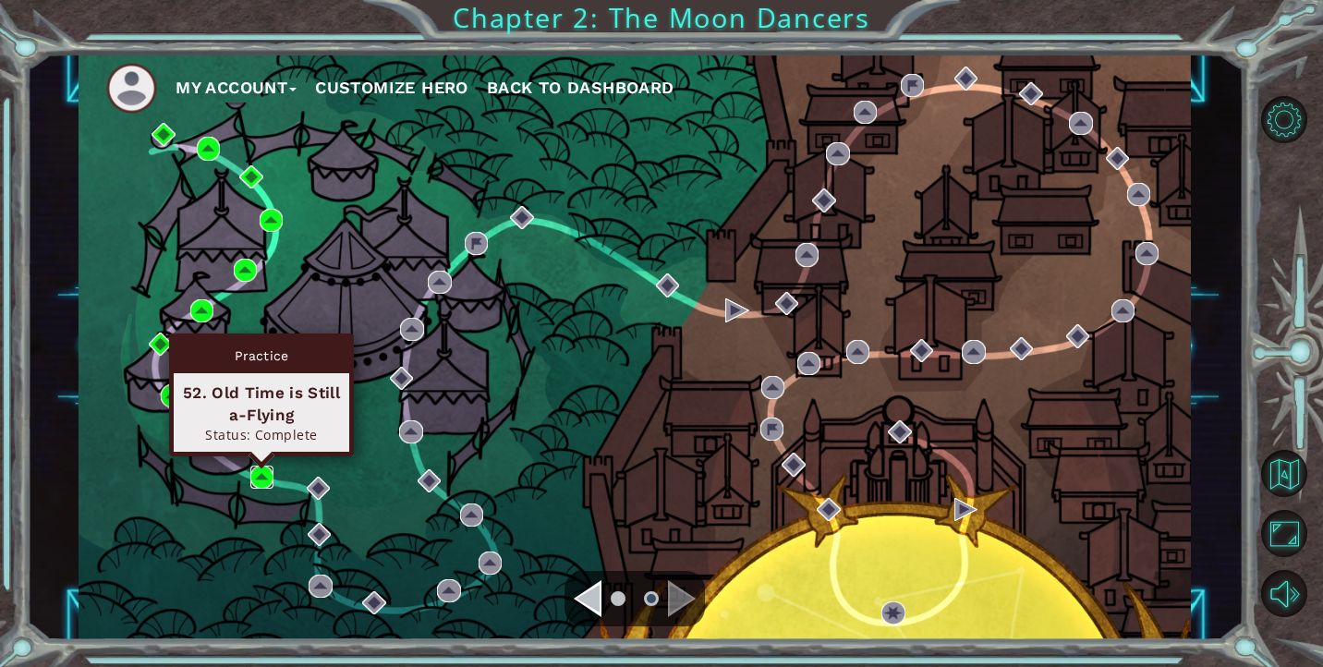
click at [255, 478] on img at bounding box center [261, 477] width 23 height 23
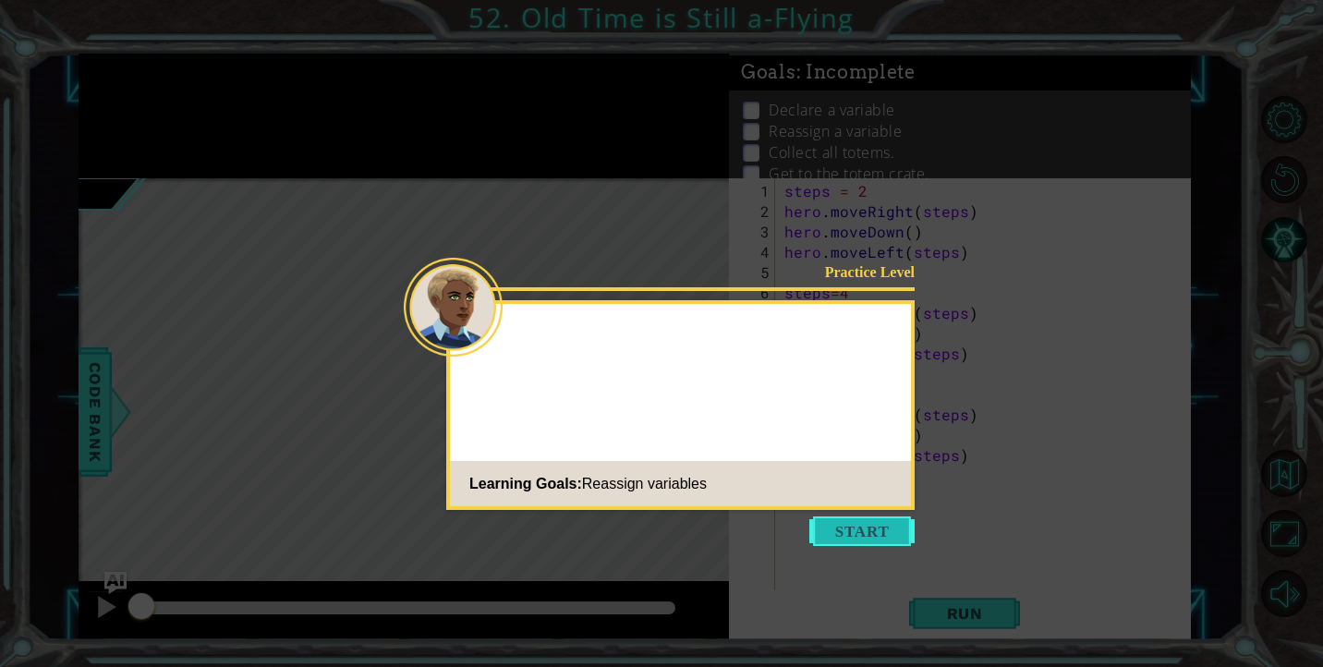
click at [866, 543] on button "Start" at bounding box center [861, 532] width 105 height 30
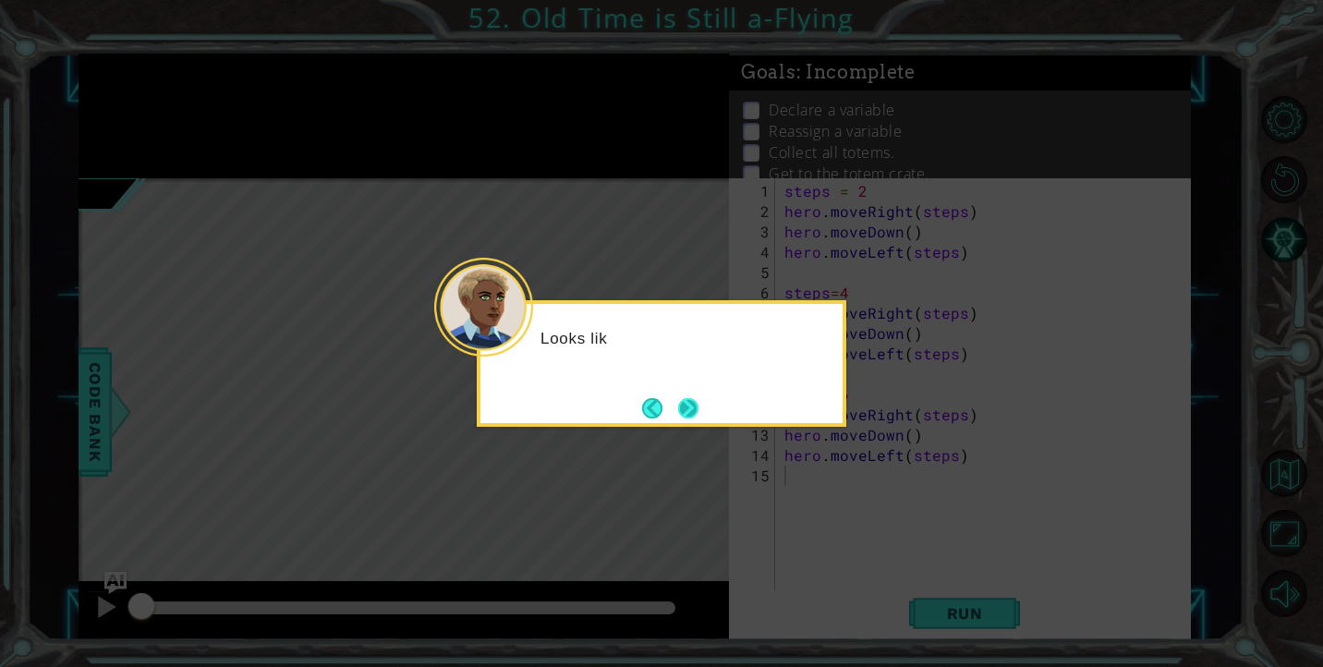
click at [692, 404] on button "Next" at bounding box center [688, 407] width 21 height 21
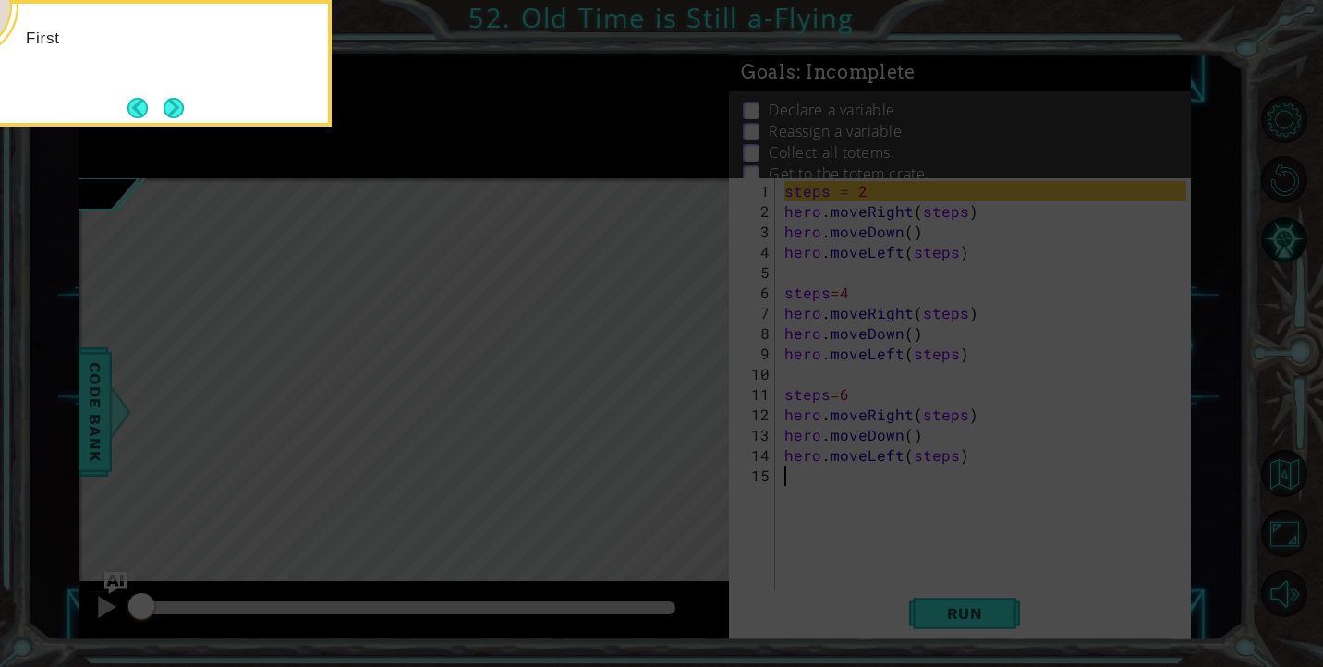
click at [831, 387] on icon at bounding box center [661, 99] width 1323 height 1135
click at [187, 104] on button "Next" at bounding box center [174, 108] width 26 height 26
click at [189, 104] on div "Then us" at bounding box center [147, 63] width 370 height 127
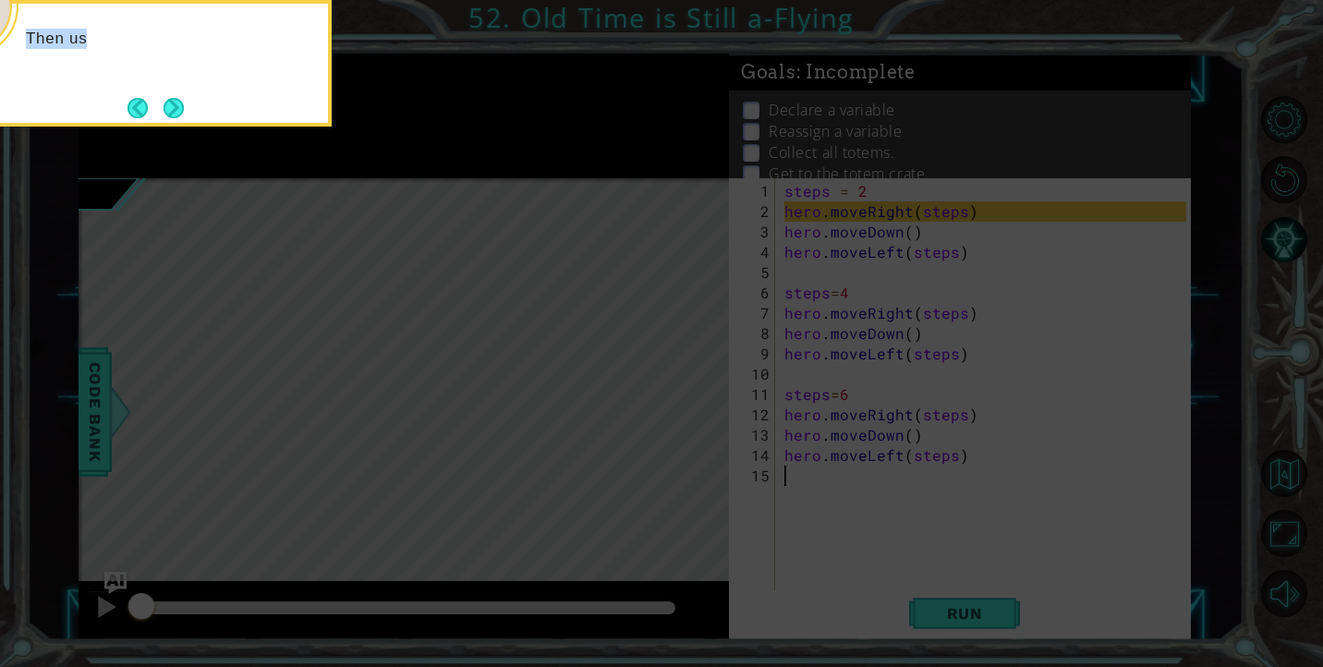
click at [185, 104] on button "Next" at bounding box center [174, 107] width 21 height 21
